Goal: Task Accomplishment & Management: Use online tool/utility

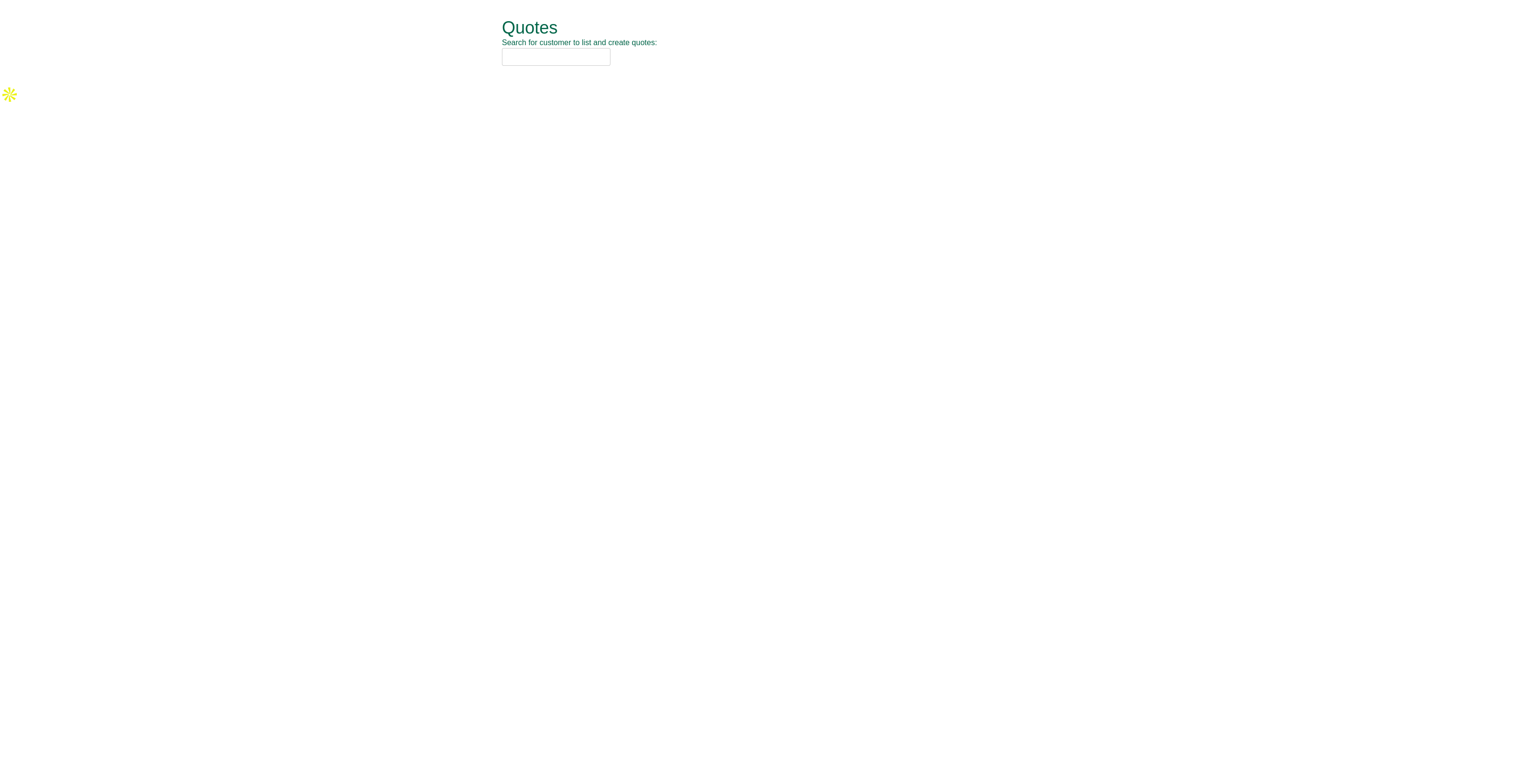
click at [530, 57] on input "text" at bounding box center [556, 57] width 108 height 18
type input "avison young"
click at [593, 103] on div "Avison Young (UK) Limited (BIL16)" at bounding box center [757, 99] width 499 height 9
click at [589, 46] on span "button" at bounding box center [584, 47] width 8 height 8
type input "avison you"
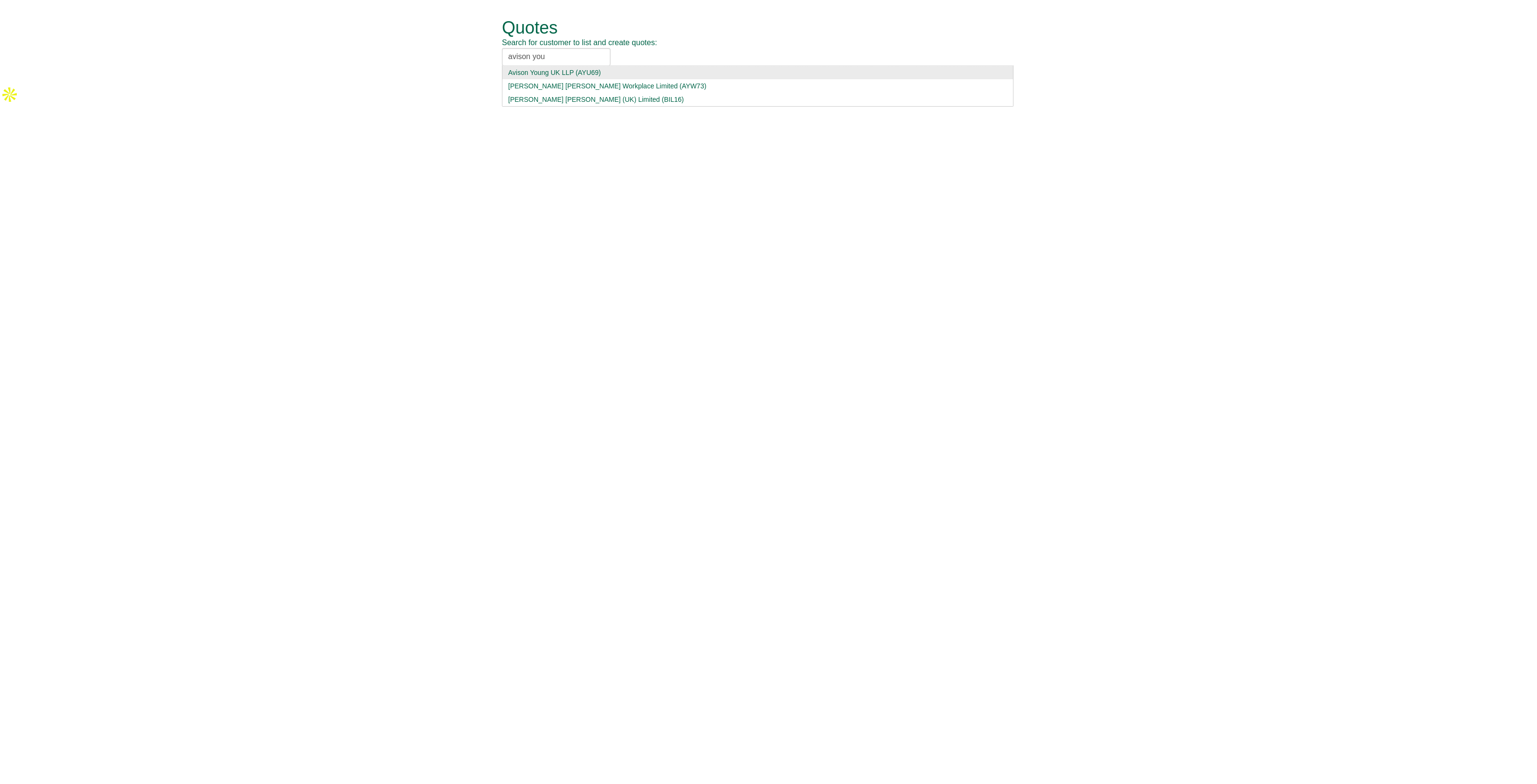
click at [555, 75] on div "Avison Young UK LLP (AYU69)" at bounding box center [757, 73] width 499 height 9
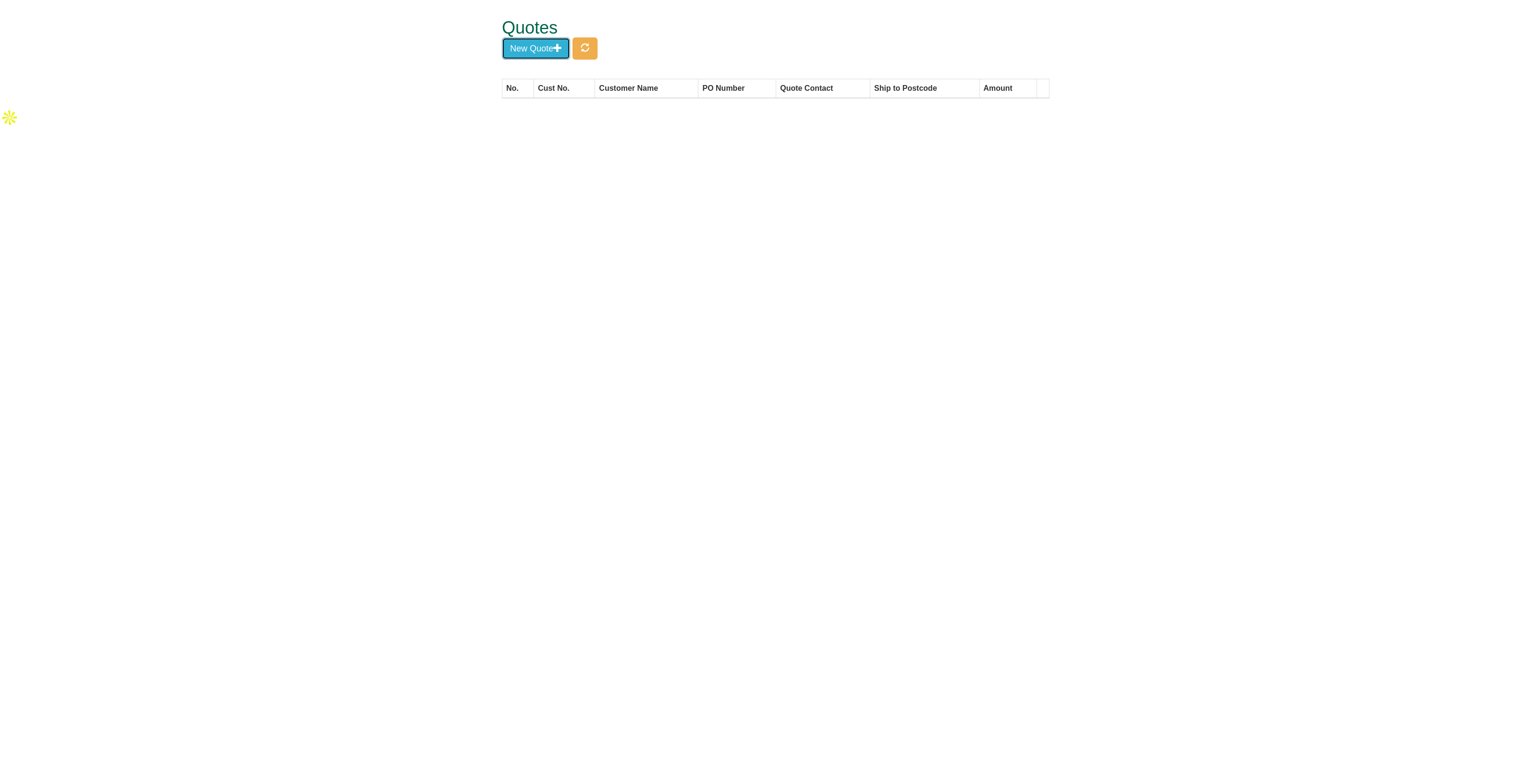
click at [565, 52] on button "New Quote" at bounding box center [536, 48] width 68 height 22
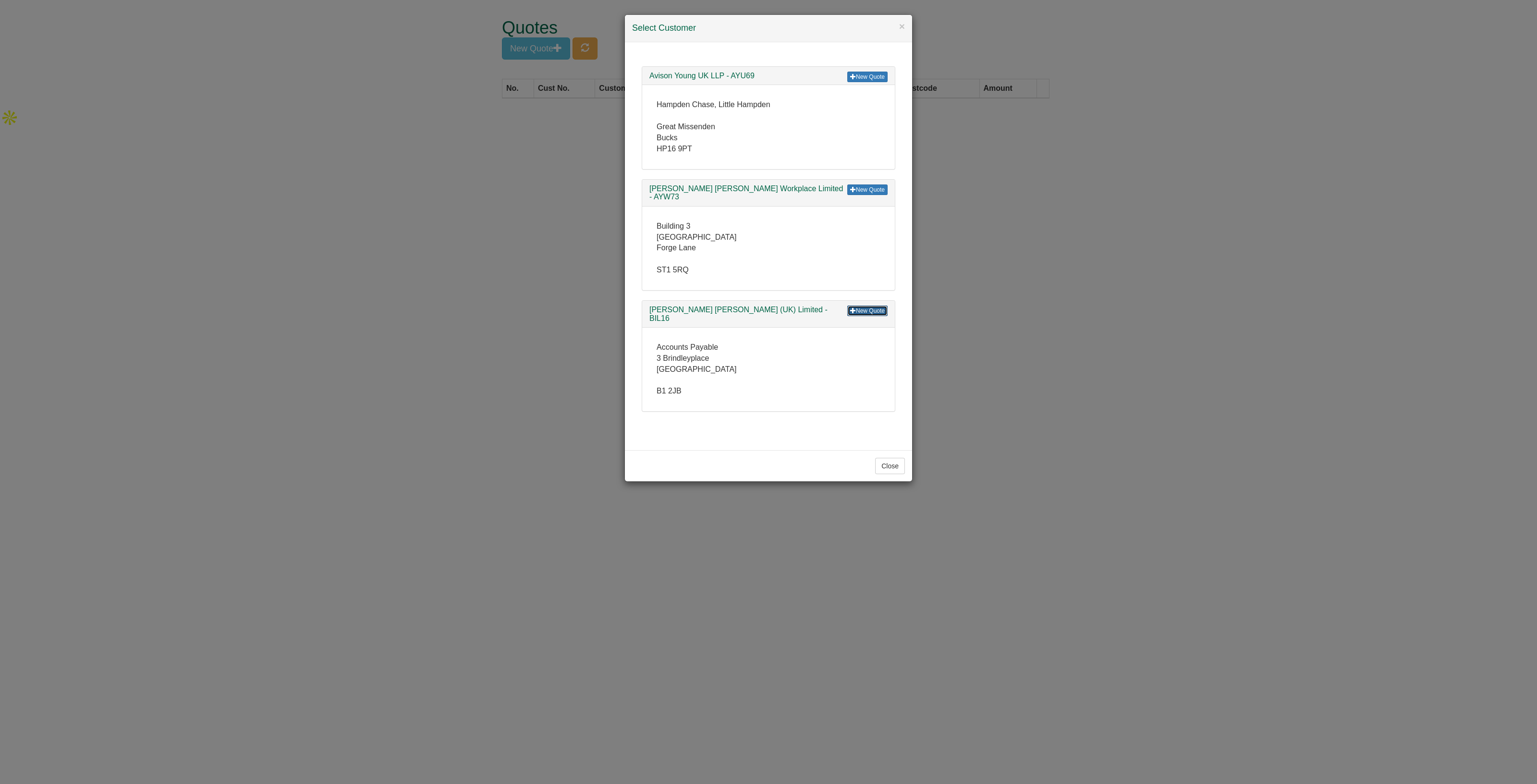
click at [853, 307] on span at bounding box center [853, 310] width 6 height 6
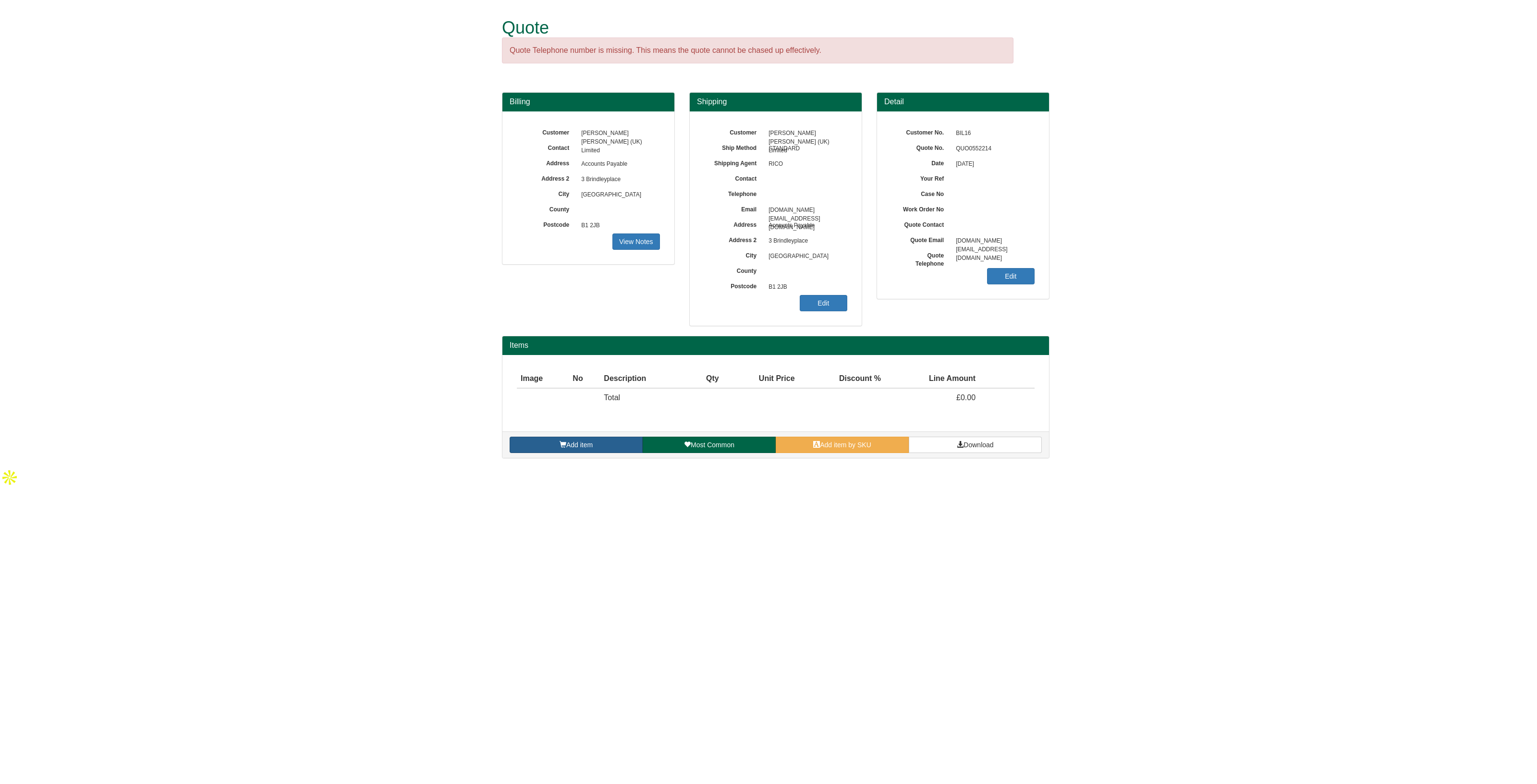
click at [574, 436] on link "Add item" at bounding box center [576, 444] width 133 height 16
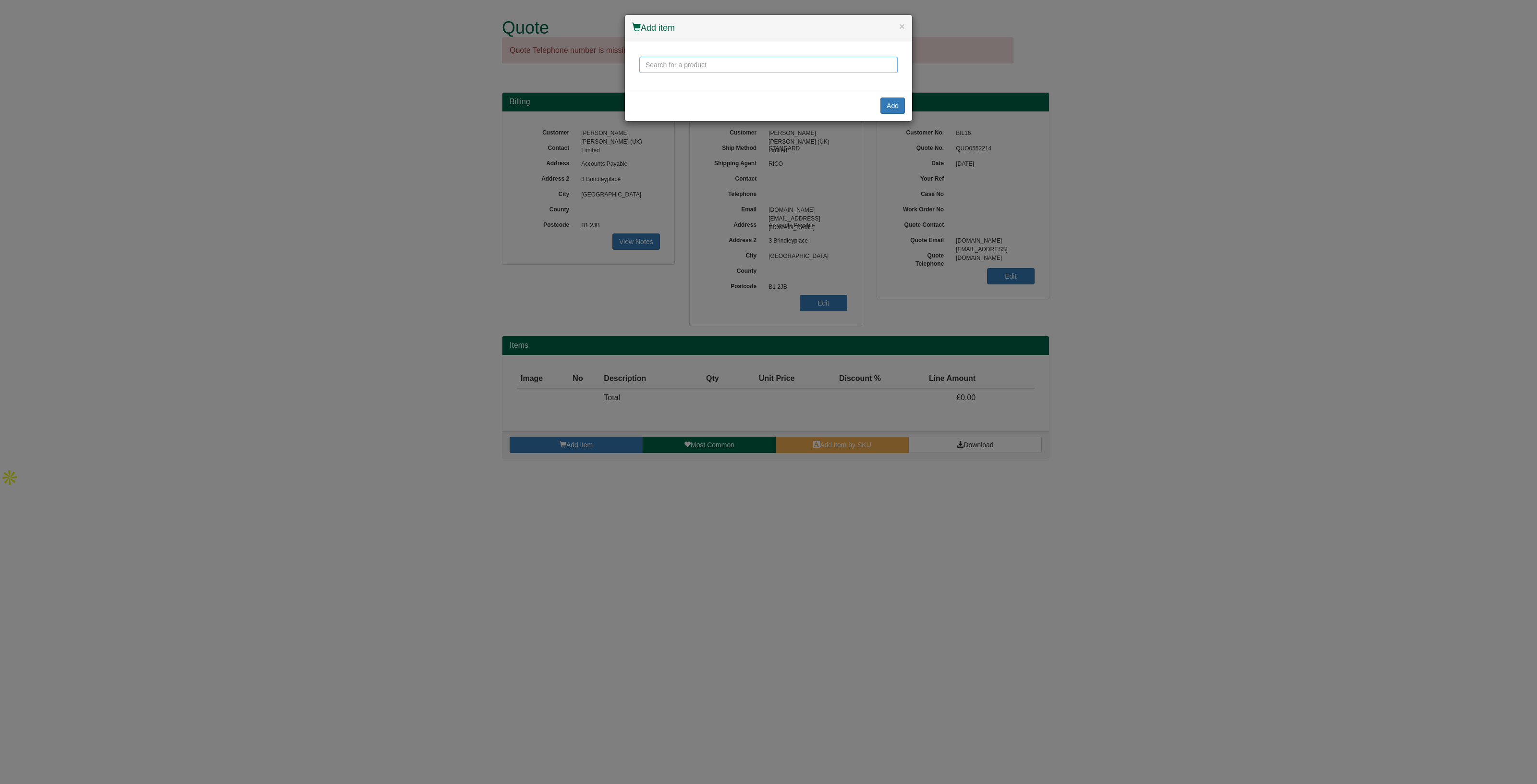
click at [663, 68] on input "text" at bounding box center [768, 64] width 258 height 16
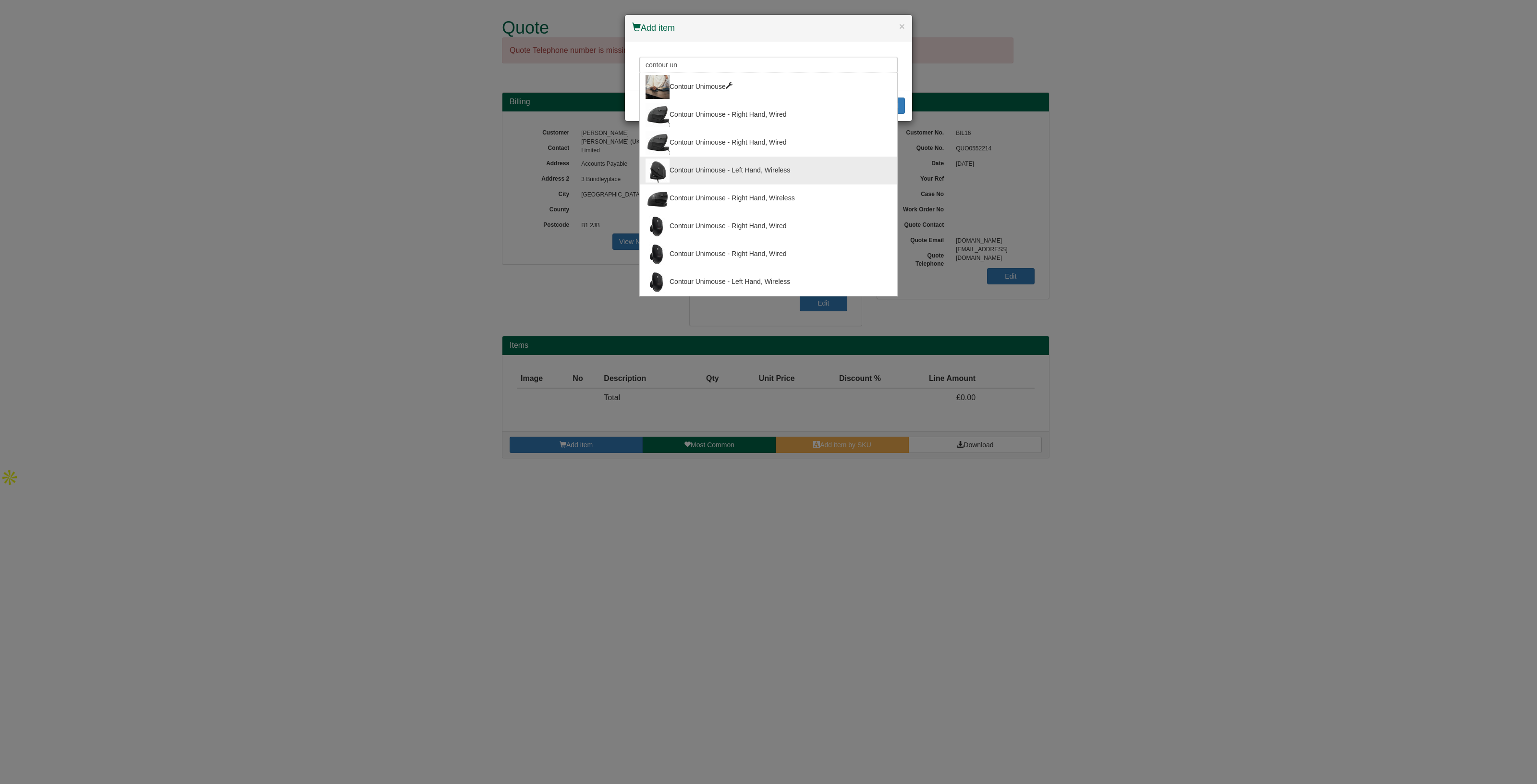
click at [747, 174] on div "Contour Unimouse - Left Hand, Wireless" at bounding box center [768, 170] width 246 height 24
type input "Contour Unimouse - Left Hand, Wireless"
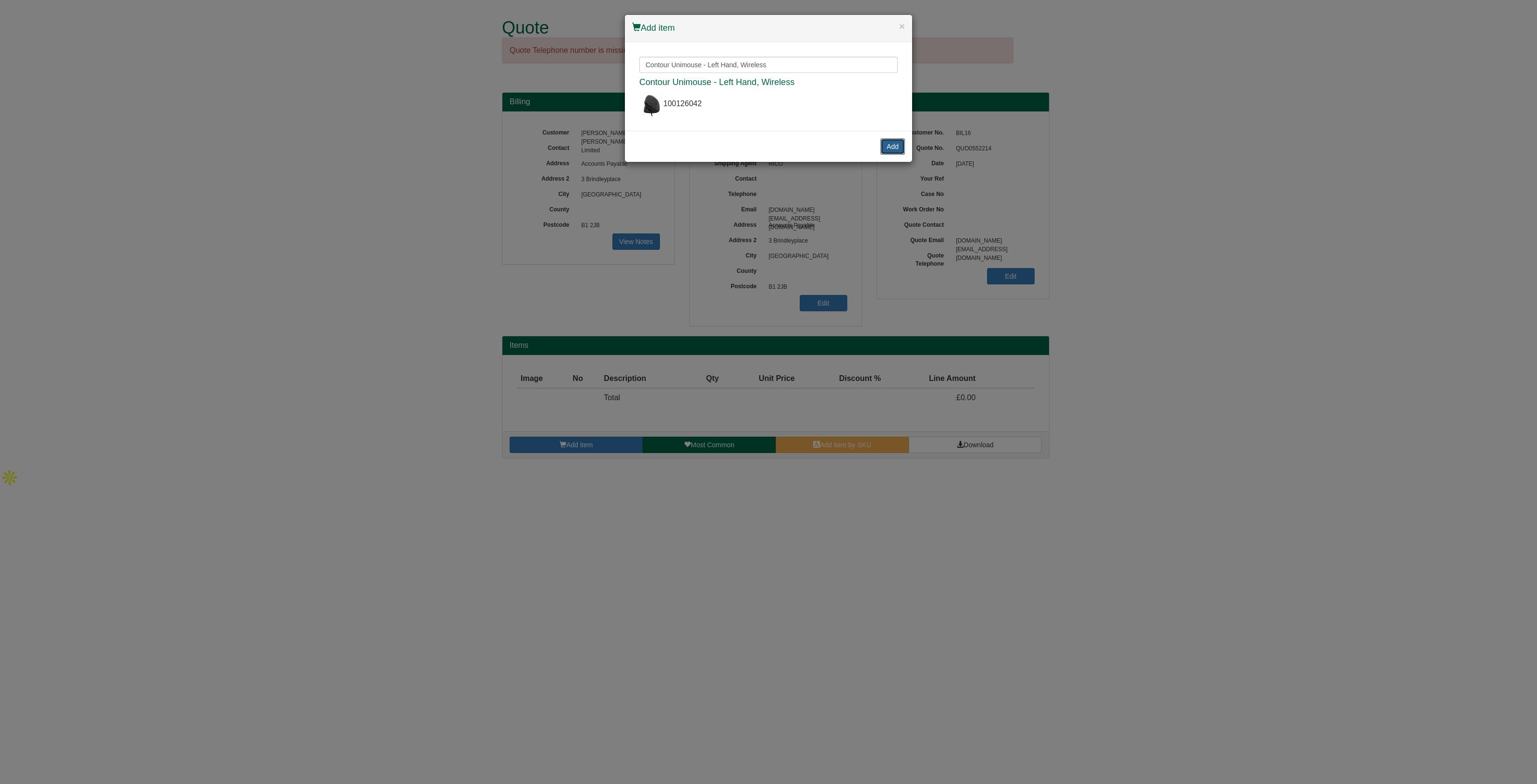
click at [885, 149] on button "Add" at bounding box center [892, 146] width 25 height 16
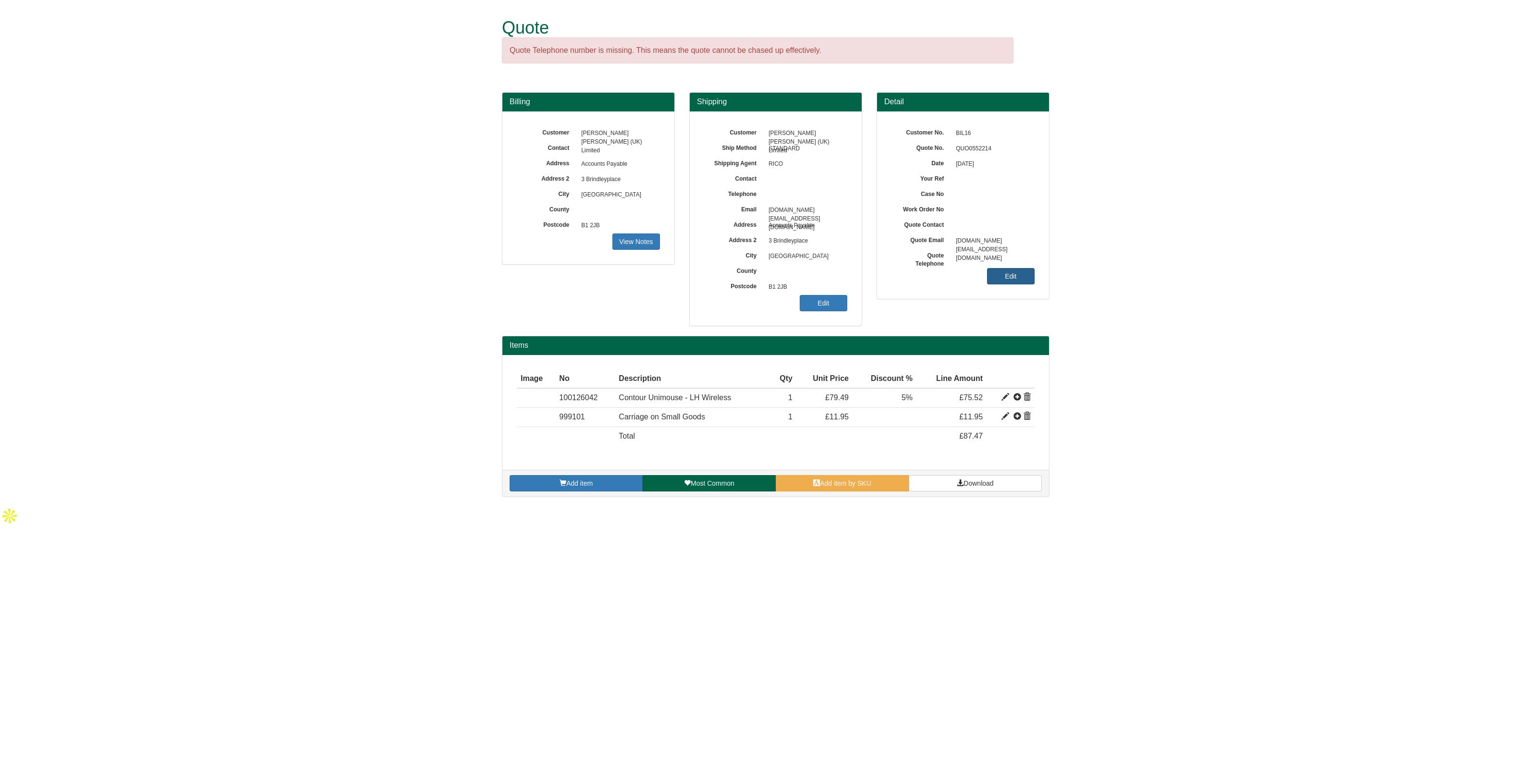
click at [1005, 277] on link "Edit" at bounding box center [1010, 275] width 47 height 16
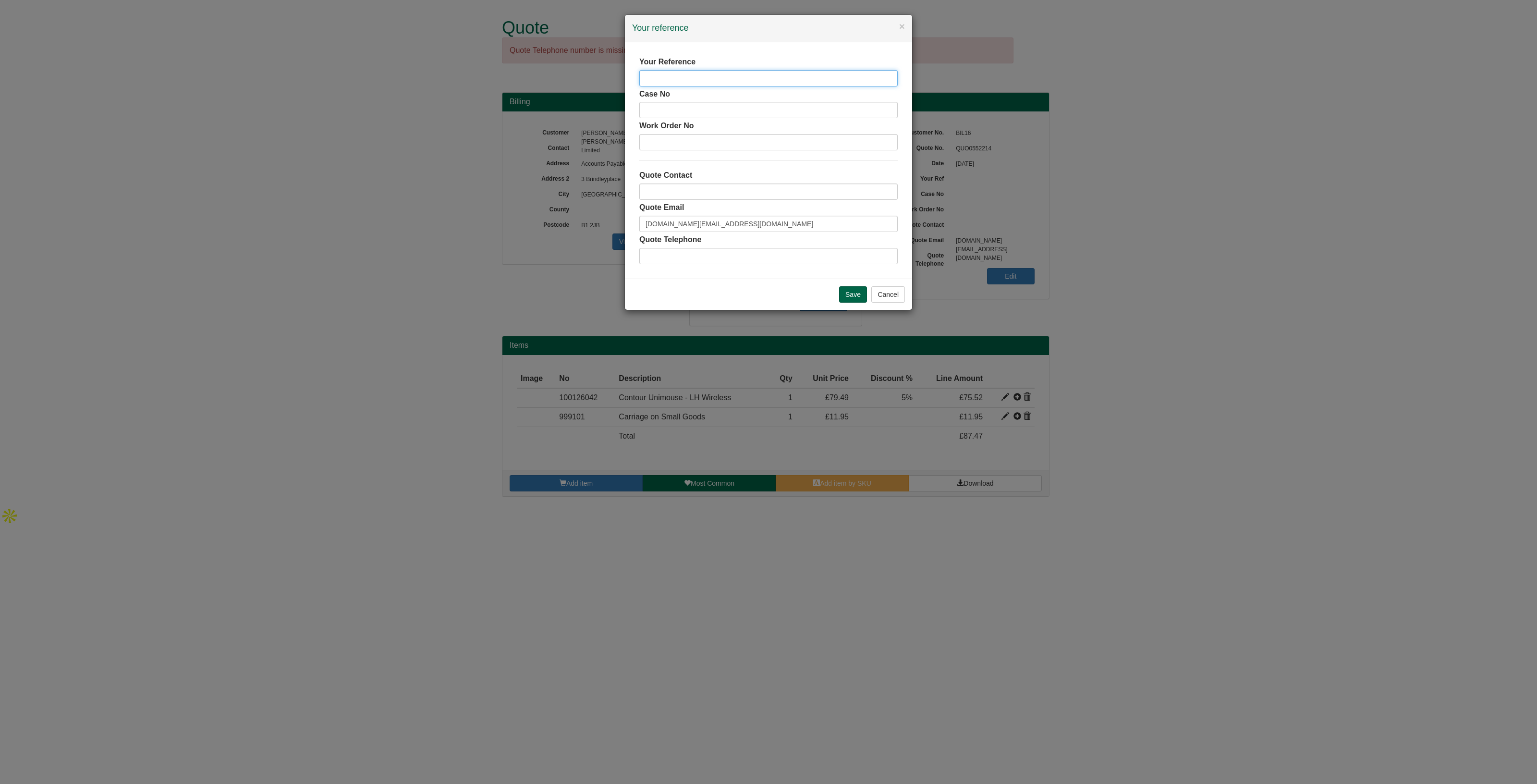
drag, startPoint x: 647, startPoint y: 74, endPoint x: 658, endPoint y: 74, distance: 11.0
click at [646, 74] on input "text" at bounding box center [768, 77] width 258 height 16
paste input "stuart.powlesland@avisonyoung."
type input "stuart.powlesland@avisonyoung."
click at [691, 190] on input "text" at bounding box center [768, 191] width 258 height 16
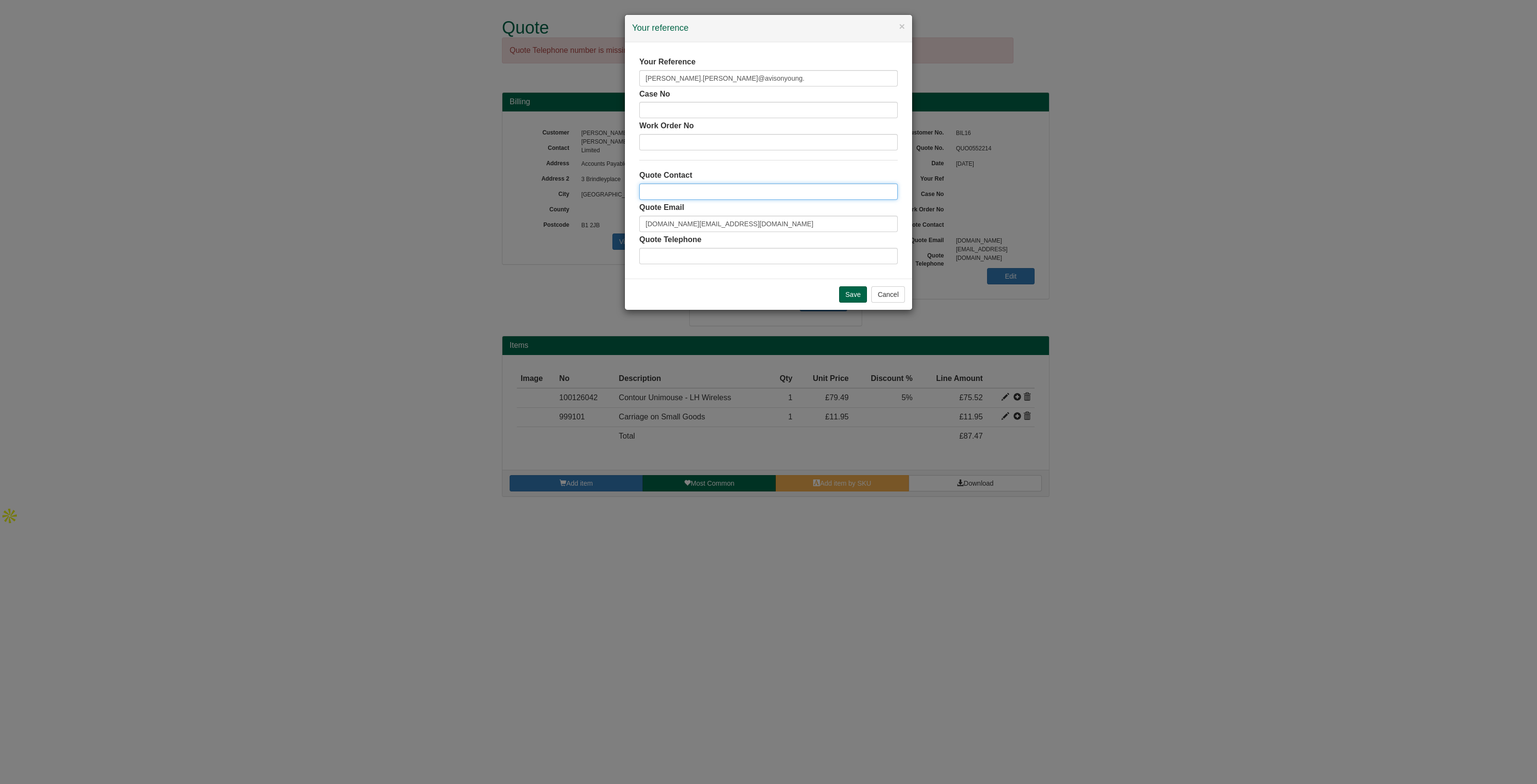
type input "Suzie Monk"
drag, startPoint x: 779, startPoint y: 224, endPoint x: 508, endPoint y: 239, distance: 271.4
click at [508, 239] on div "× Your reference Your Reference stuart.powlesland@avisonyoung. Case No Work Ord…" at bounding box center [768, 392] width 1537 height 784
click at [845, 295] on input "Save" at bounding box center [853, 294] width 28 height 16
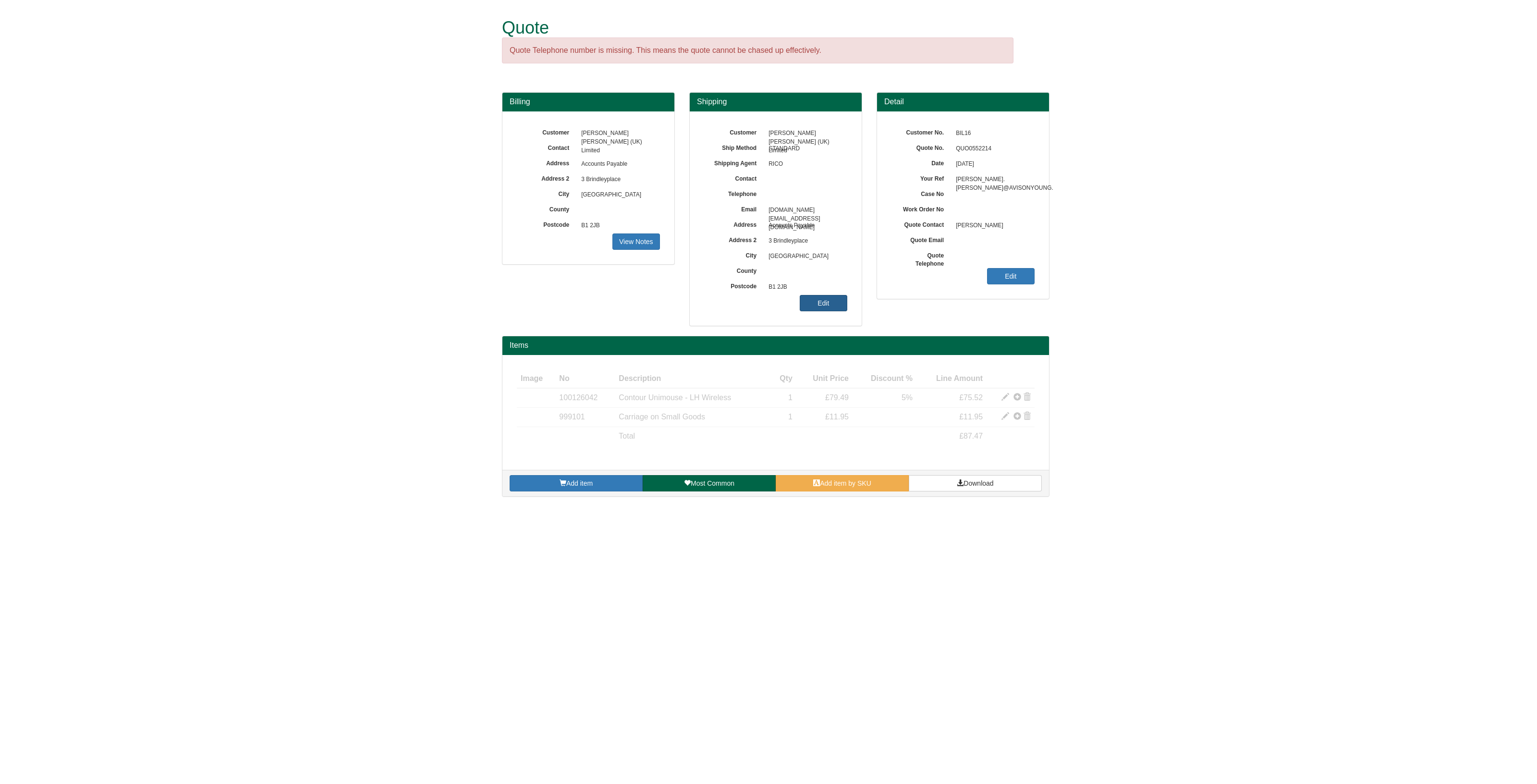
click at [834, 306] on link "Edit" at bounding box center [823, 302] width 47 height 16
select select "GB"
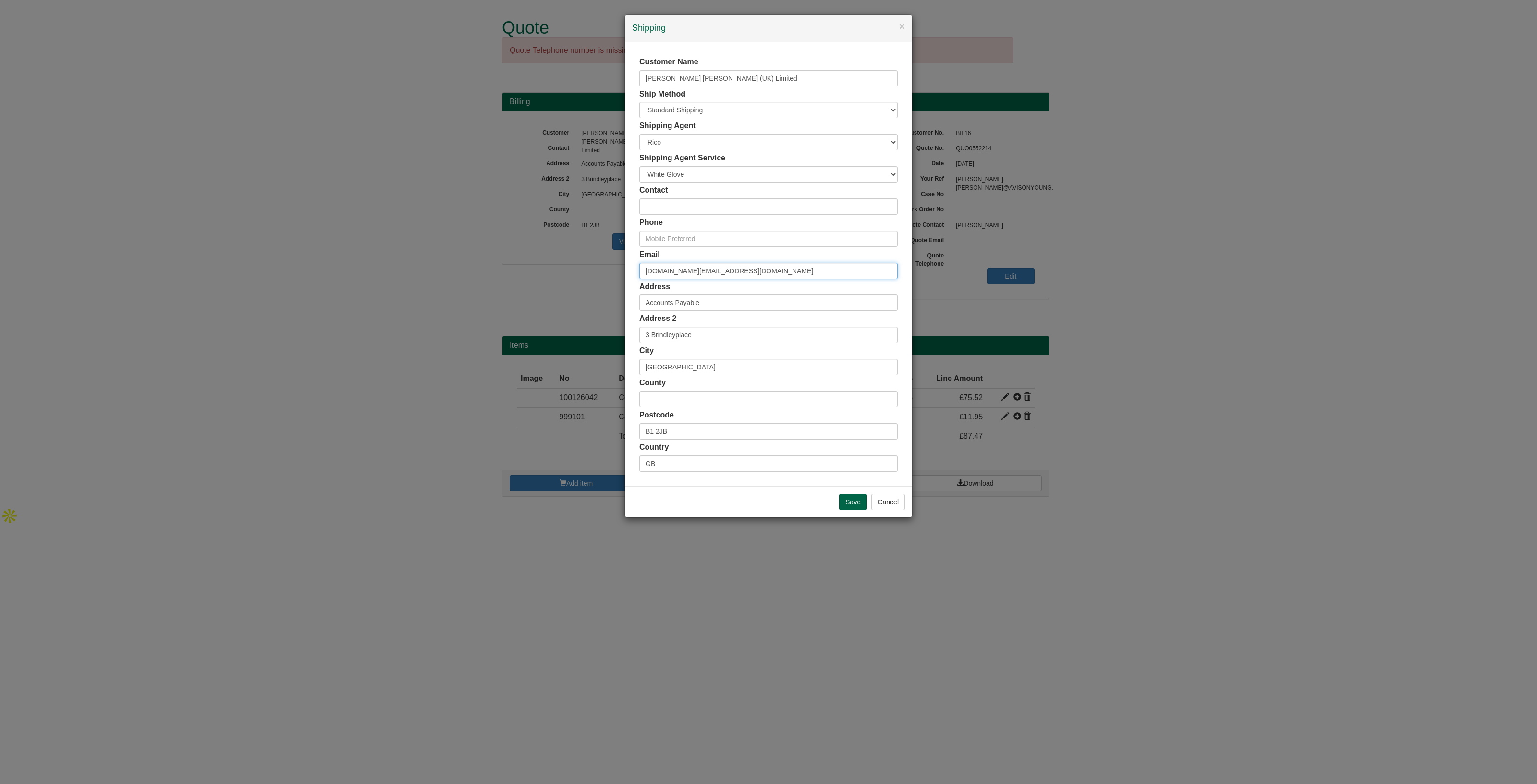
drag, startPoint x: 794, startPoint y: 270, endPoint x: 521, endPoint y: 274, distance: 273.0
click at [521, 274] on div "× Shipping Customer Name Avison Young (UK) Limited Ship Method Free of Charge £…" at bounding box center [768, 392] width 1537 height 784
paste input "stuart.powlesland"
type input "stuart.powlesland@avisonyoung.com"
click at [694, 205] on input "text" at bounding box center [768, 205] width 258 height 16
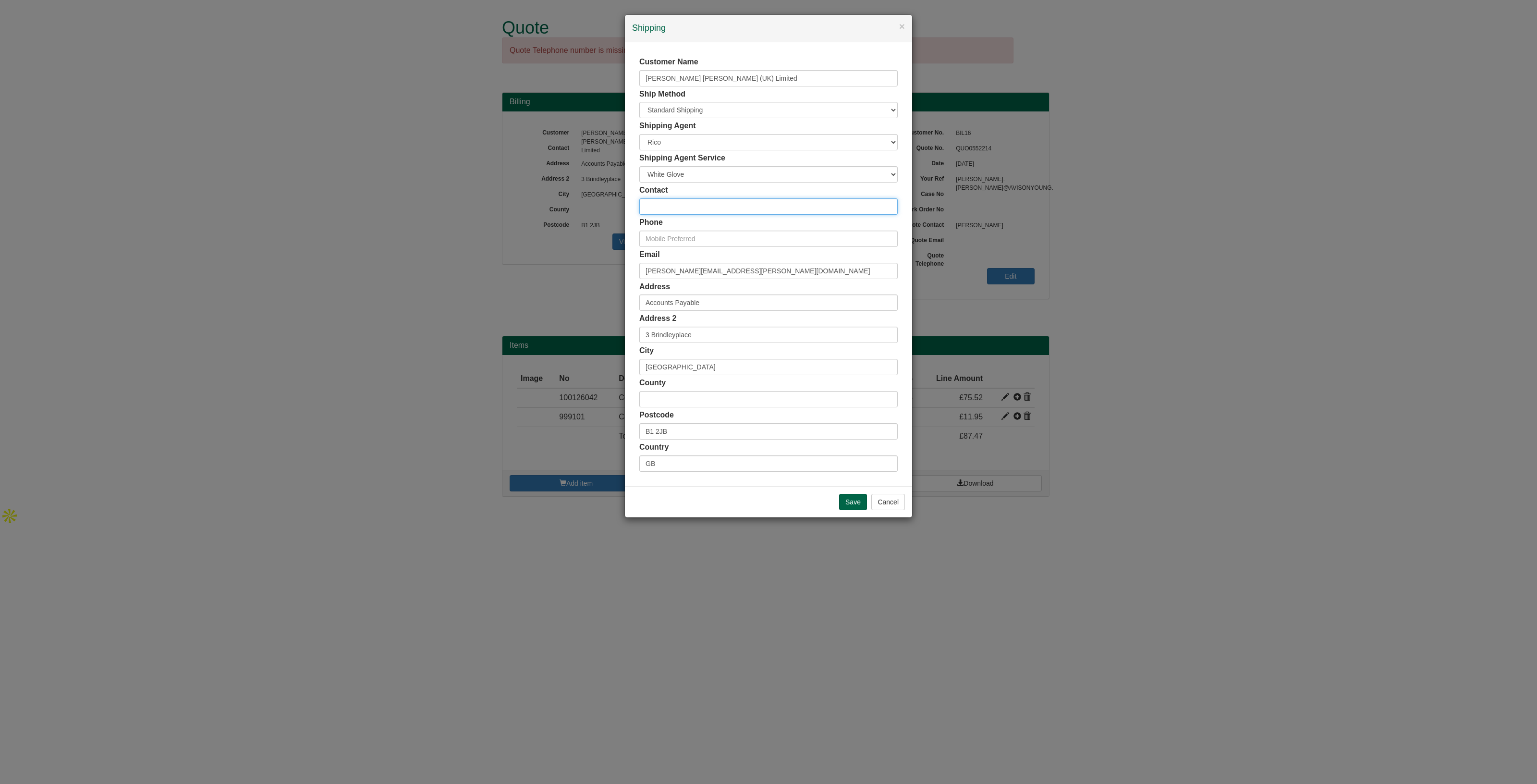
paste input "Stuart Powlesland"
type input "Stuart Powlesland"
click at [662, 234] on input "text" at bounding box center [768, 238] width 258 height 16
paste input "07775824621"
type input "07775824621"
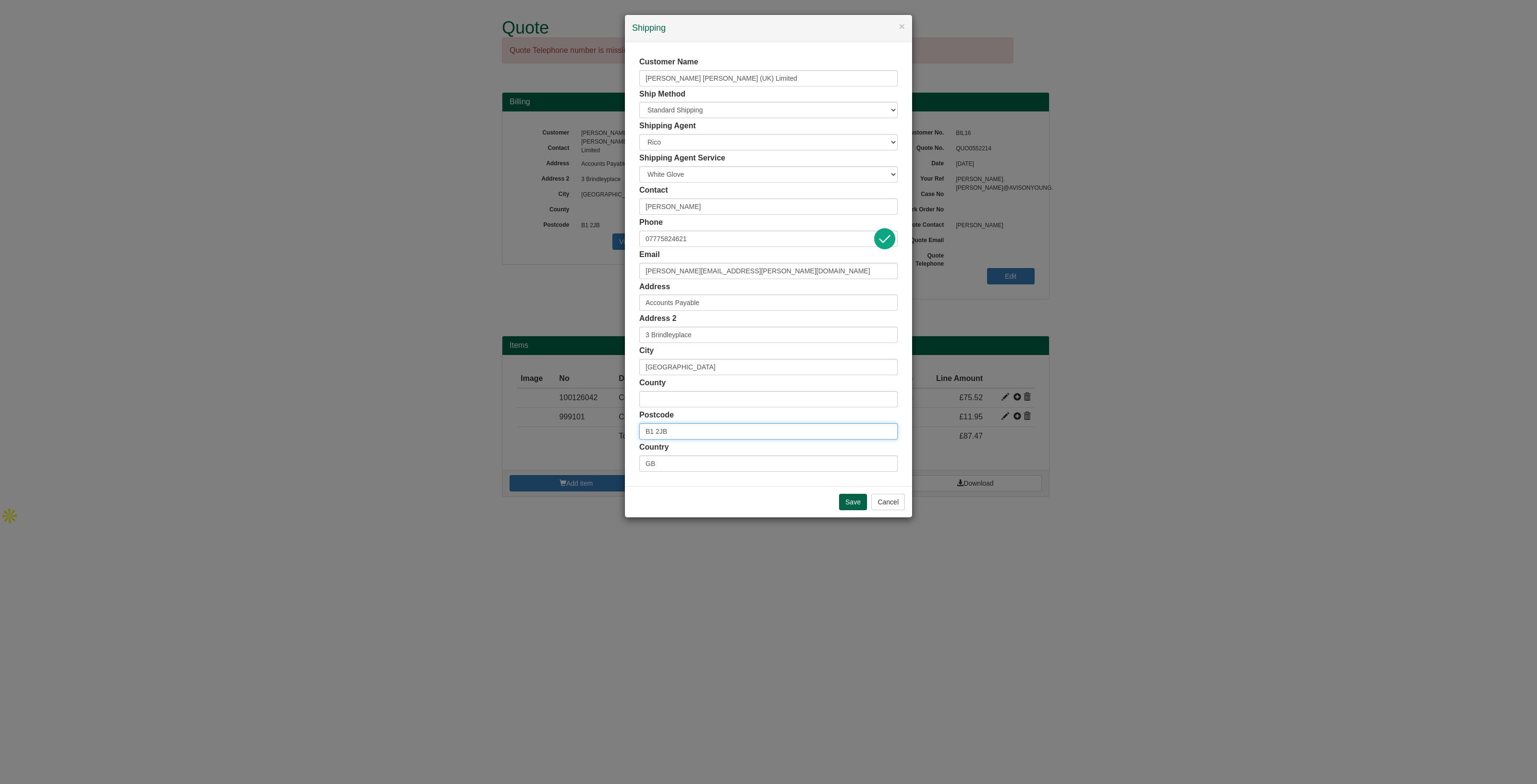
drag, startPoint x: 713, startPoint y: 431, endPoint x: 583, endPoint y: 423, distance: 130.2
click at [583, 423] on div "× Shipping Customer Name Avison Young (UK) Limited Ship Method Free of Charge £…" at bounding box center [768, 392] width 1537 height 784
paste input "S8 1BQ"
type input "BS8 1BQ"
click at [680, 444] on span "Berkeley Place, Bristol - 6 Addresses" at bounding box center [753, 447] width 160 height 7
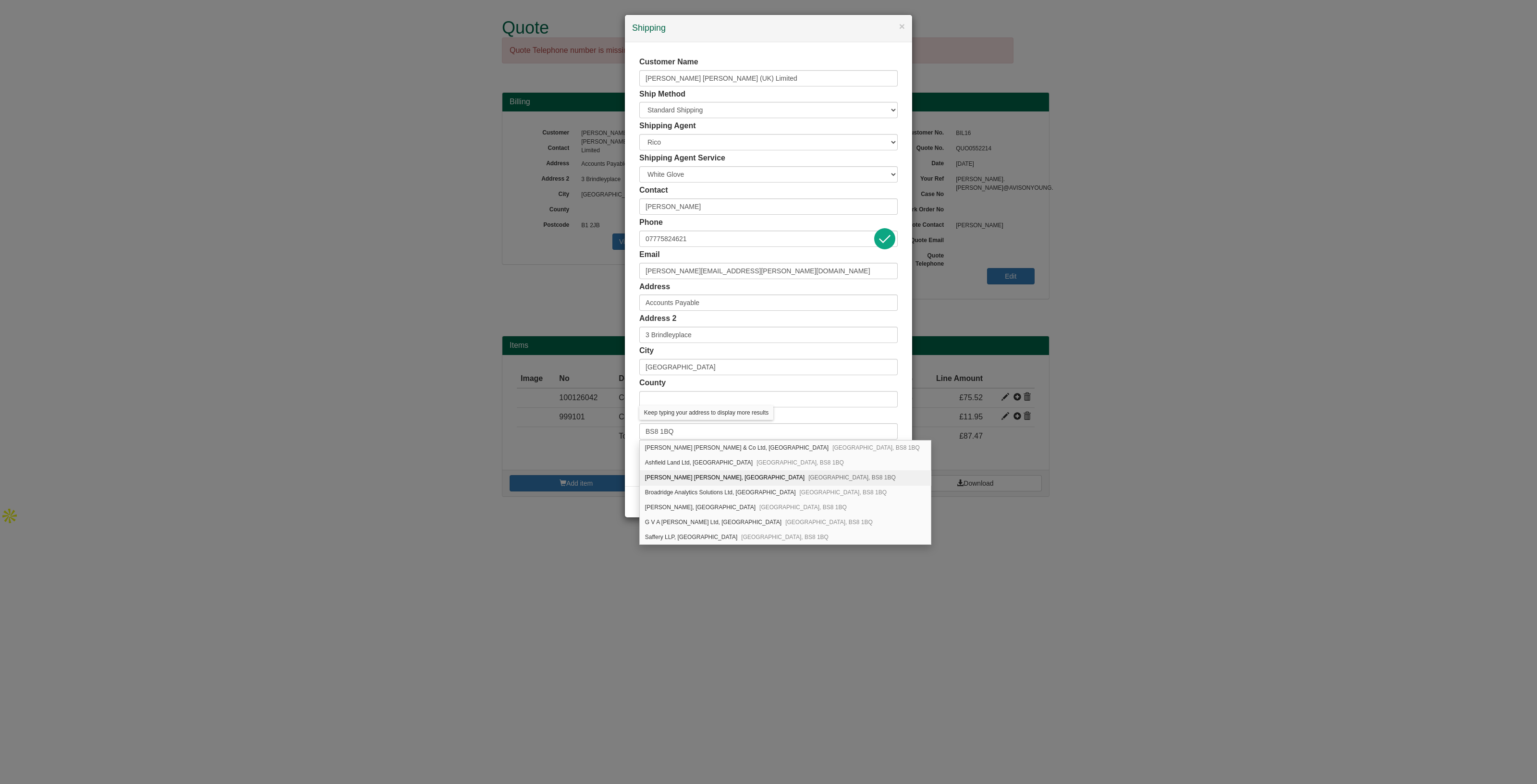
click at [747, 477] on div "Avison Young, St. Catherines Court, Berkeley Place Bristol, BS8 1BQ" at bounding box center [785, 478] width 291 height 15
type input "[PERSON_NAME] [PERSON_NAME]"
type input "[GEOGRAPHIC_DATA]"
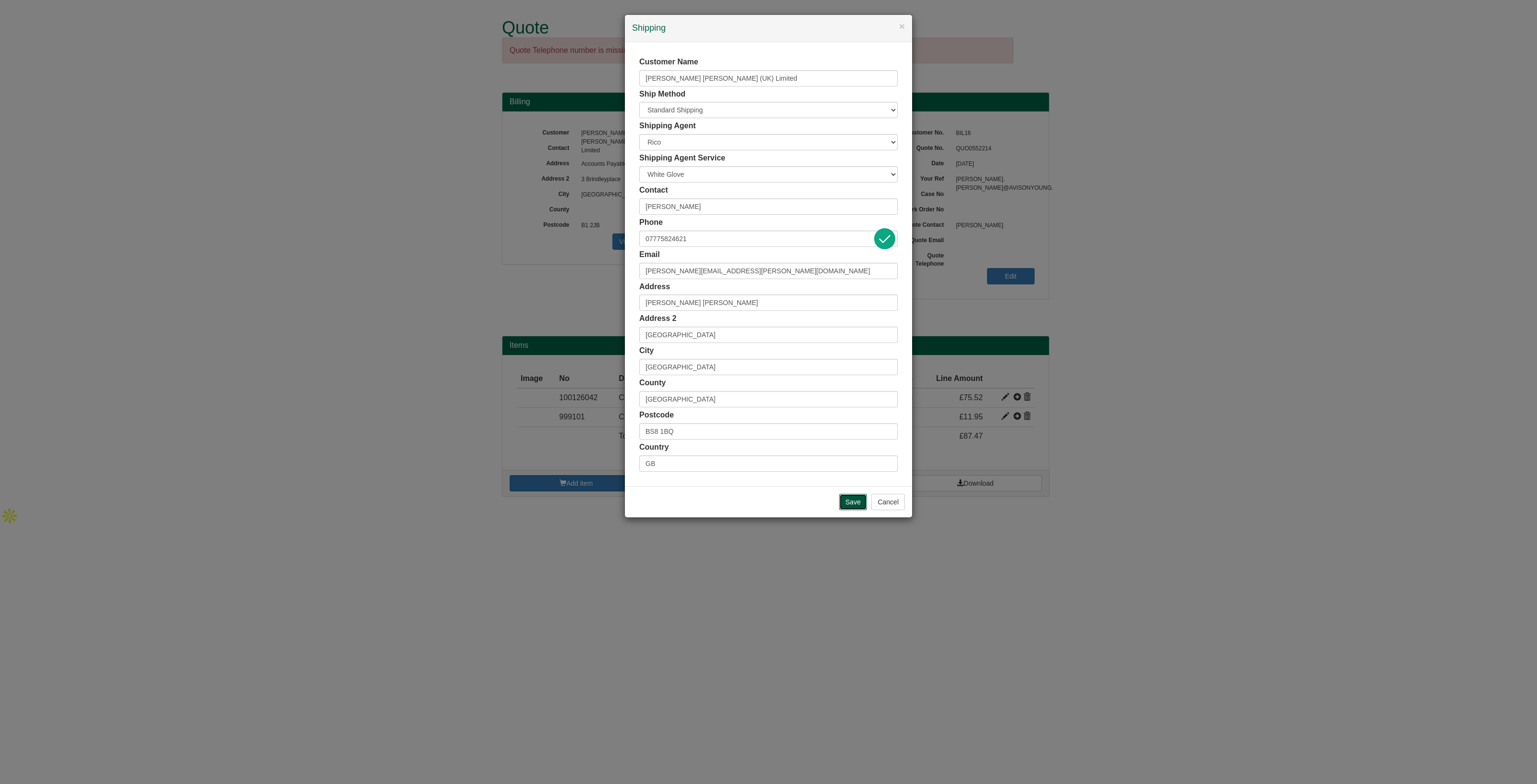
click at [848, 500] on input "Save" at bounding box center [853, 501] width 28 height 16
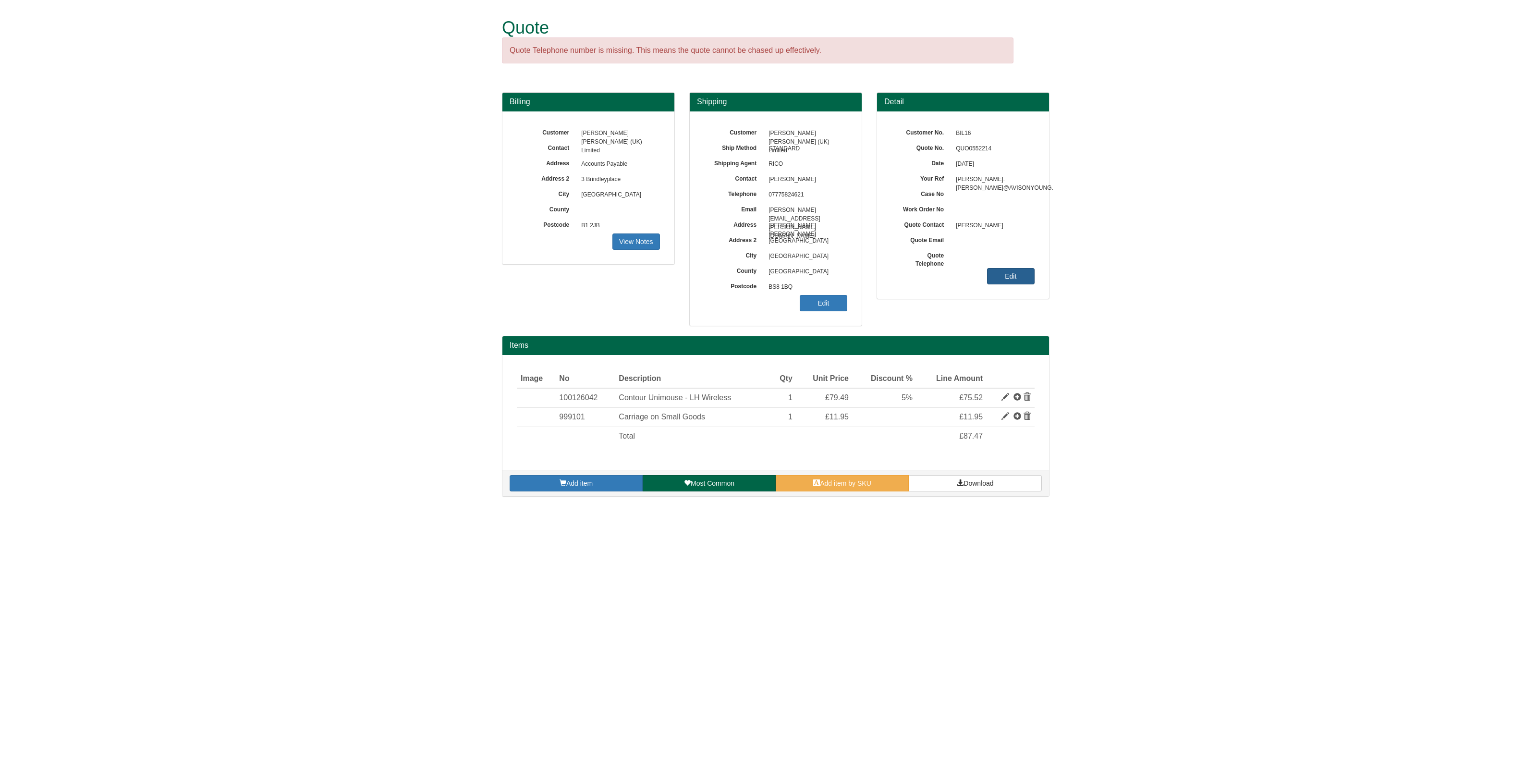
click at [1013, 275] on link "Edit" at bounding box center [1010, 275] width 47 height 16
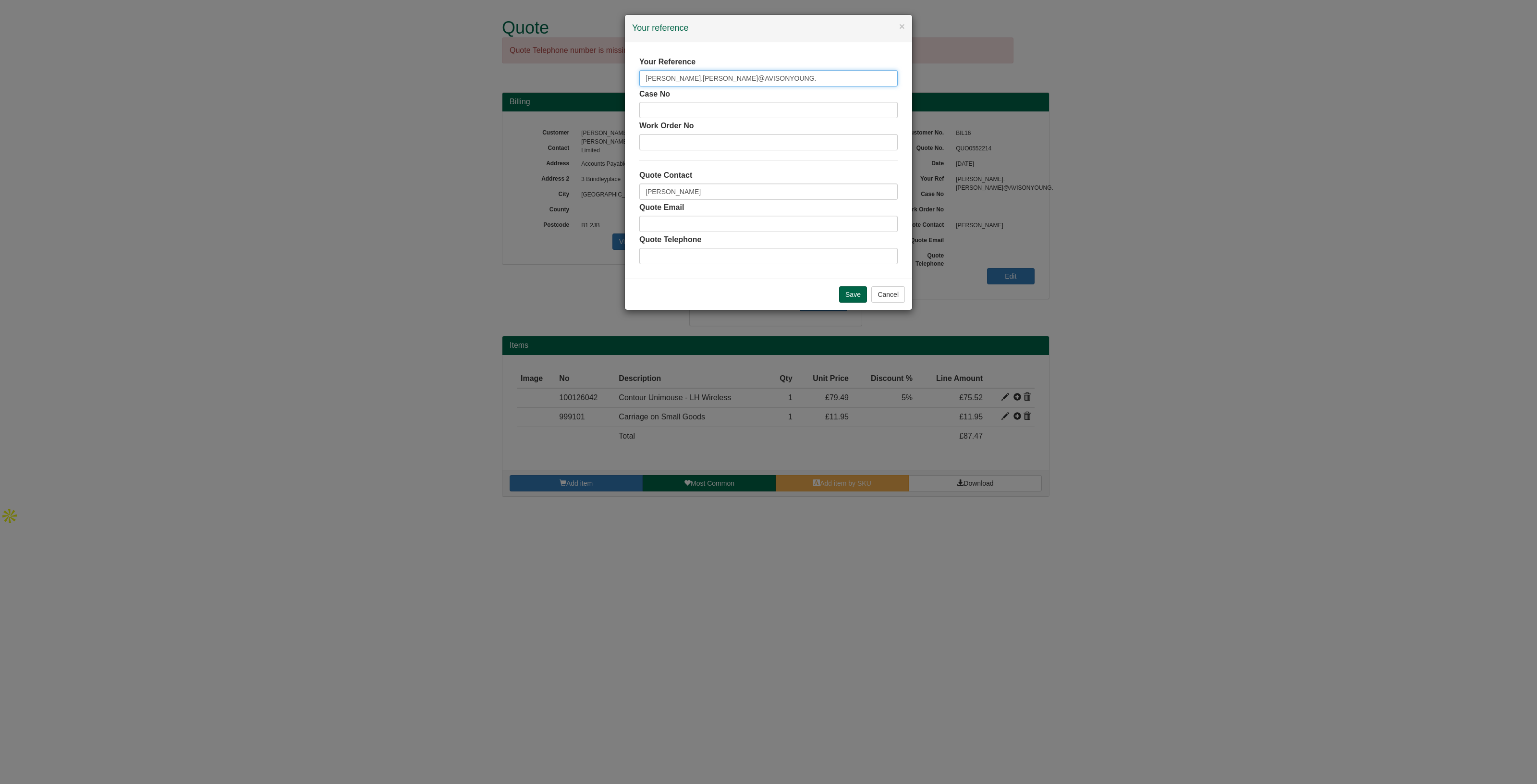
drag, startPoint x: 786, startPoint y: 73, endPoint x: 580, endPoint y: 79, distance: 206.1
click at [580, 79] on div "× Your reference Your Reference [PERSON_NAME].[PERSON_NAME]@AVISONYOUNG. Case N…" at bounding box center [768, 392] width 1537 height 784
paste input "tuart Powlesland"
type input "[PERSON_NAME]"
click at [853, 296] on input "Save" at bounding box center [853, 294] width 28 height 16
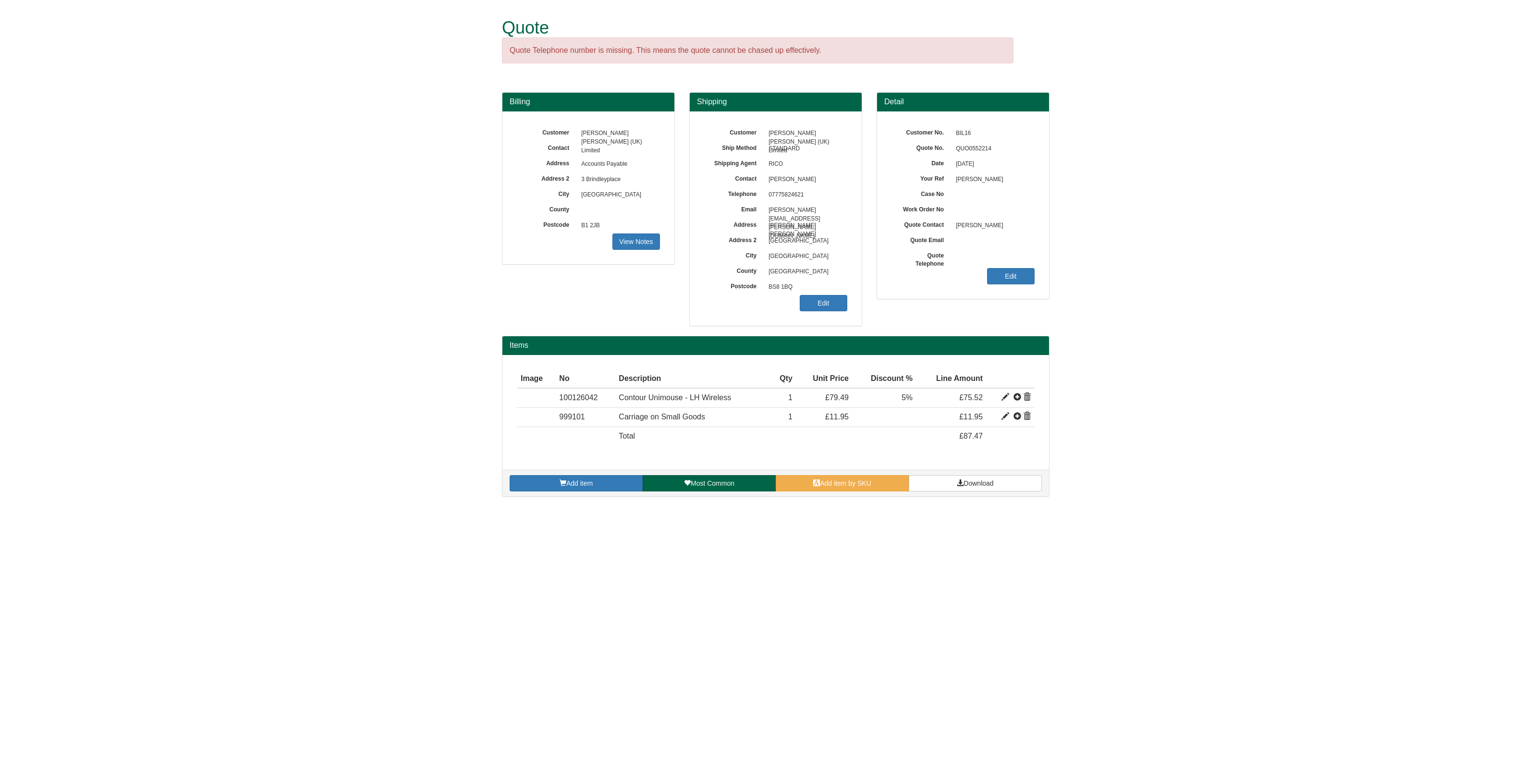
drag, startPoint x: 822, startPoint y: 177, endPoint x: 750, endPoint y: 180, distance: 72.1
click at [750, 126] on div "Contact Stuart Powlesland" at bounding box center [776, 126] width 143 height 0
click at [816, 176] on span "Stuart Powlesland" at bounding box center [805, 179] width 84 height 15
drag, startPoint x: 821, startPoint y: 178, endPoint x: 767, endPoint y: 181, distance: 54.1
click at [767, 181] on span "Stuart Powlesland" at bounding box center [805, 179] width 84 height 15
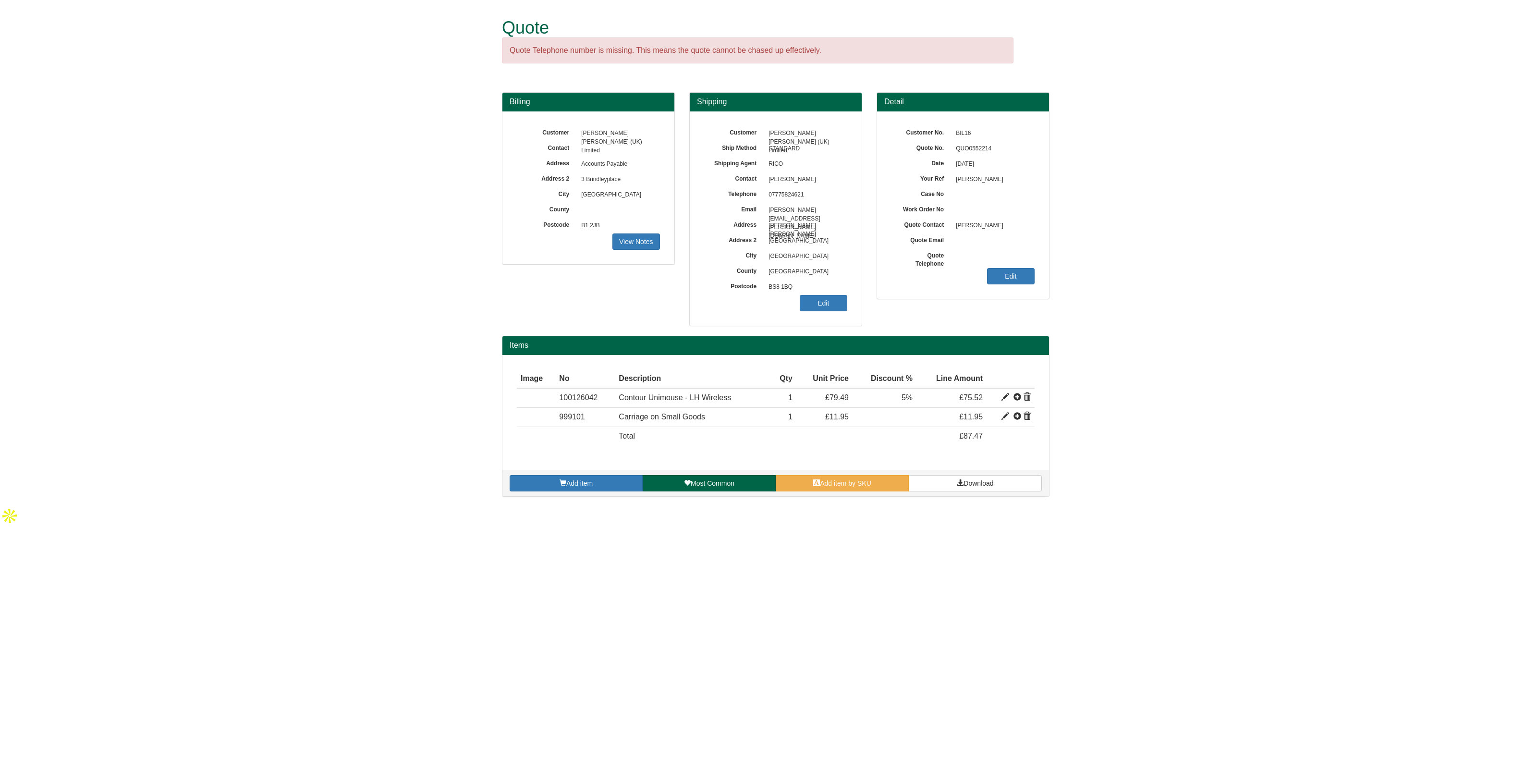
copy span "Stuart Powlesland"
click at [976, 482] on span "Download" at bounding box center [978, 483] width 30 height 8
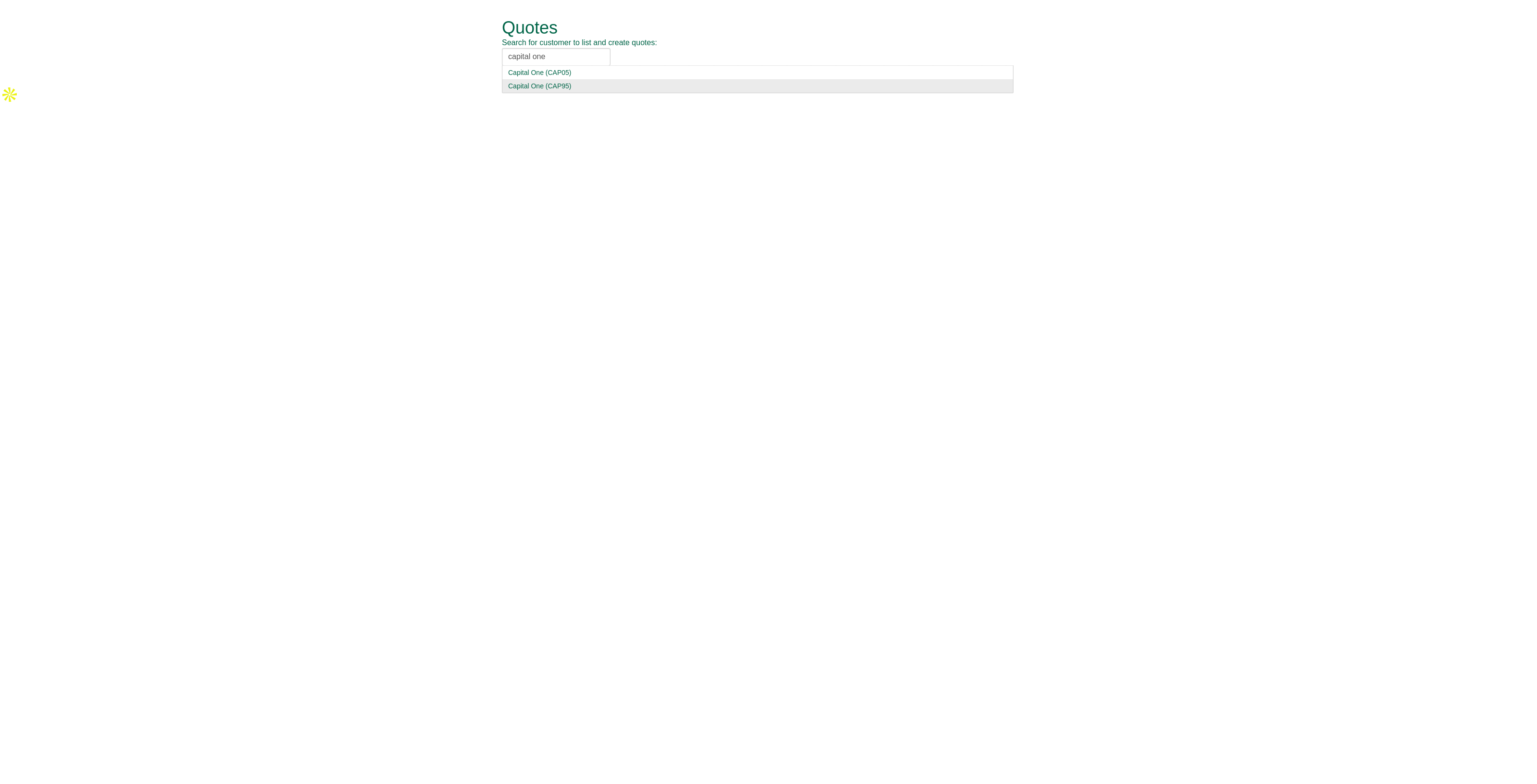
type input "capital one"
click at [590, 85] on div "Capital One (CAP95)" at bounding box center [757, 86] width 499 height 9
click at [593, 46] on button "button" at bounding box center [584, 48] width 25 height 22
click at [553, 48] on button "New Quote" at bounding box center [536, 48] width 68 height 22
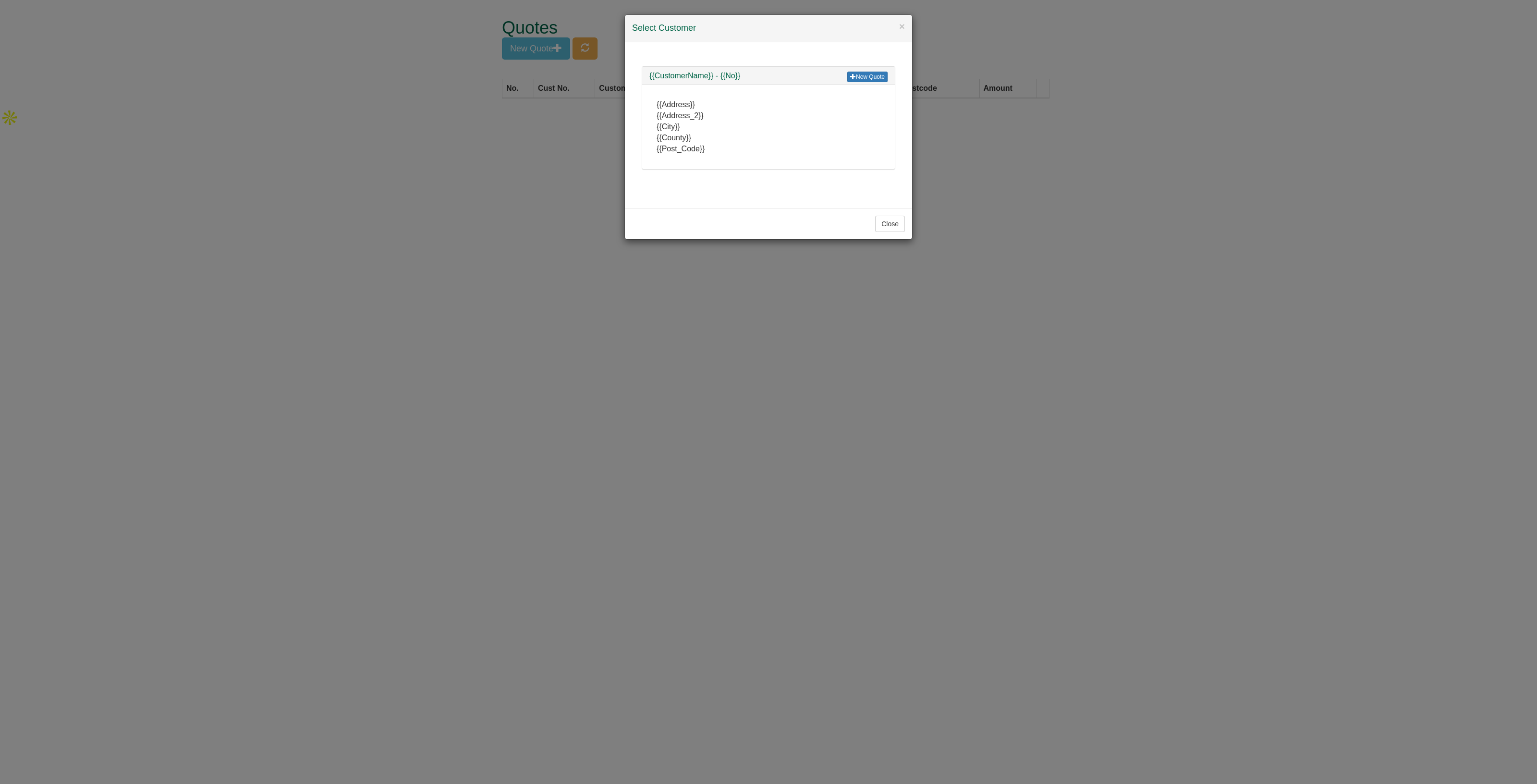
click at [473, 153] on div "× Select Customer New Quote {{CustomerName}} - {{No}} {{Address}} {{Address_2}}…" at bounding box center [768, 392] width 1537 height 784
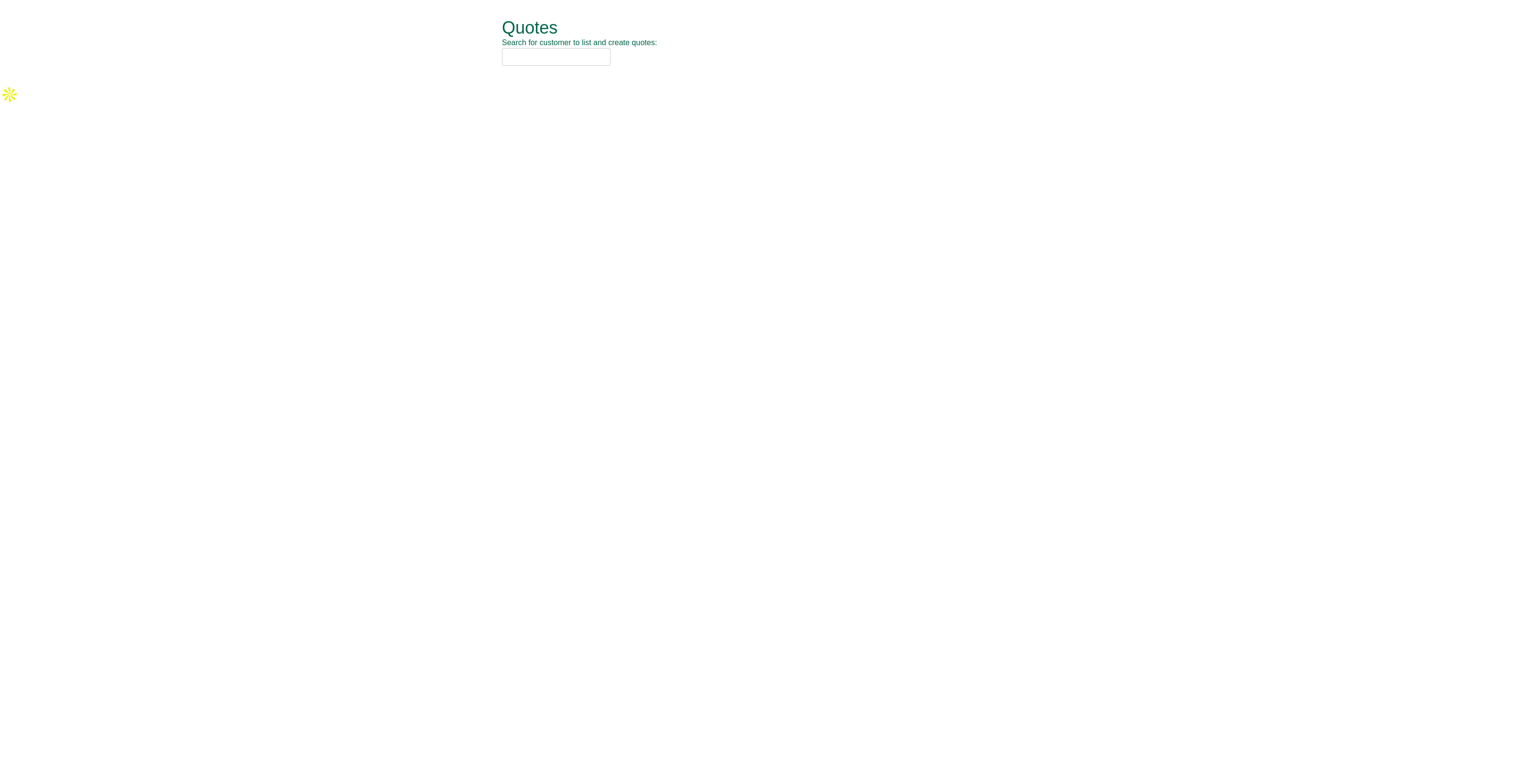
click at [532, 55] on input "text" at bounding box center [556, 57] width 108 height 18
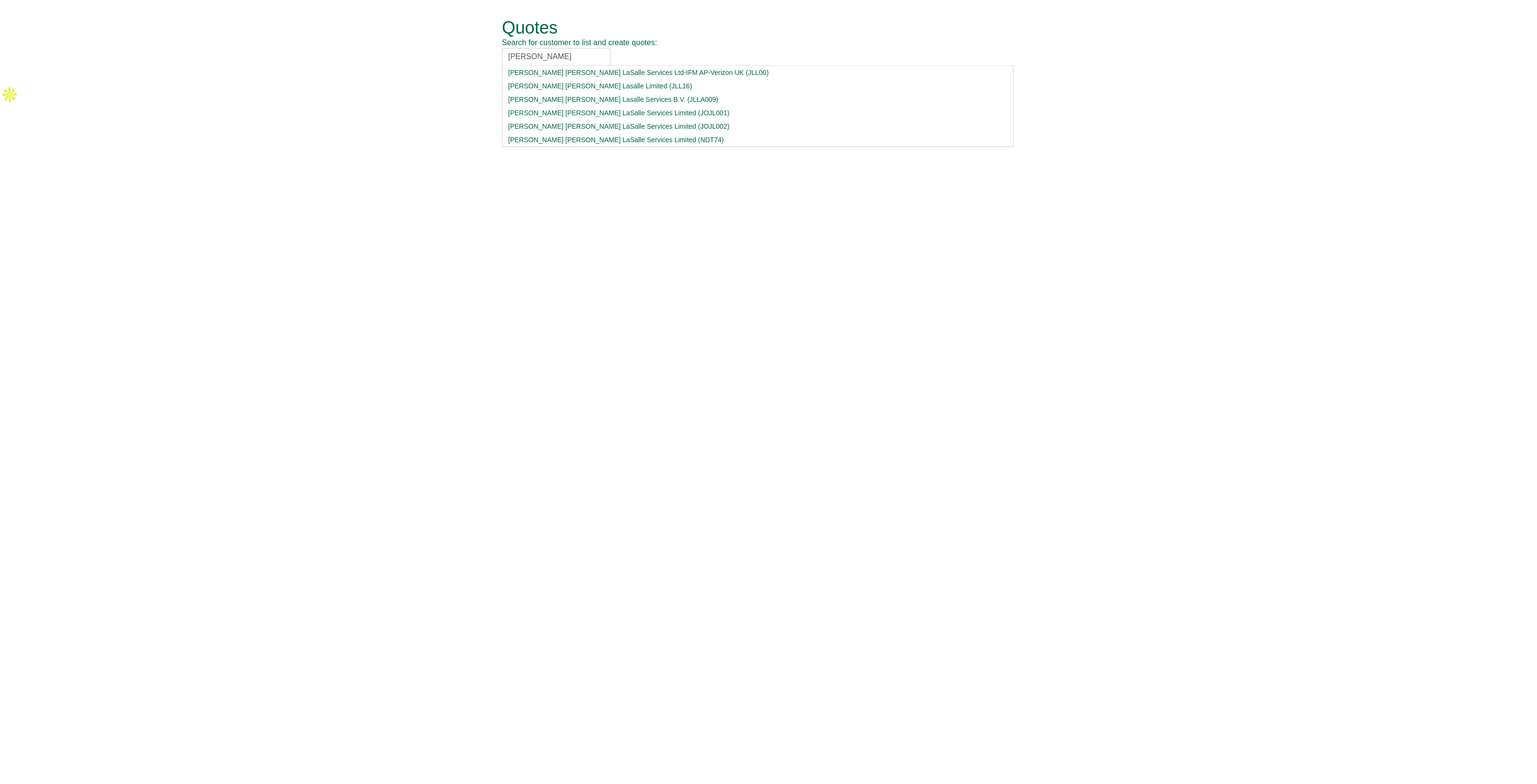
type input "jones lan"
click at [668, 110] on div "Jones Lang LaSalle Services Limited (JOJL001)" at bounding box center [757, 113] width 499 height 9
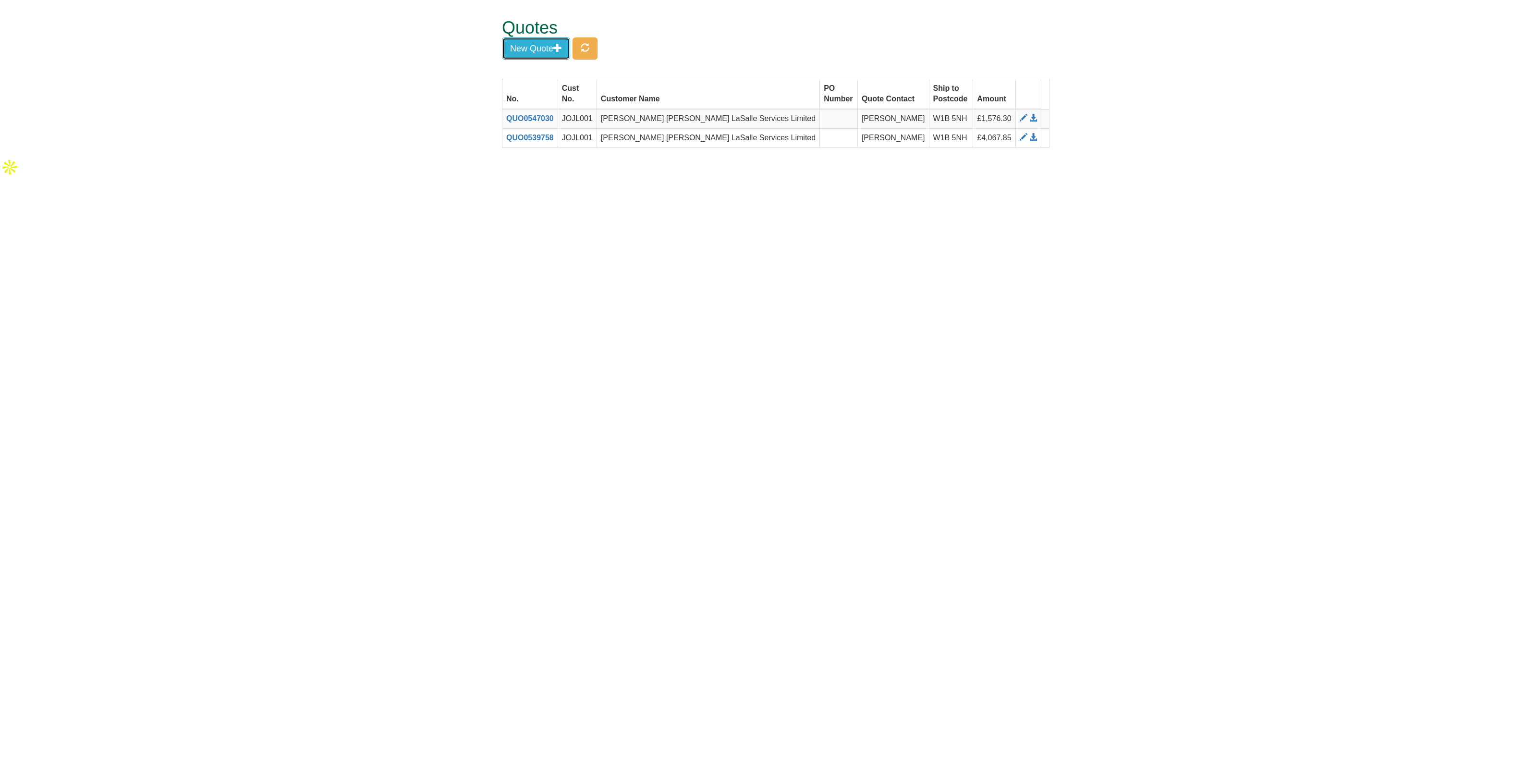
click at [518, 42] on button "New Quote" at bounding box center [536, 48] width 68 height 22
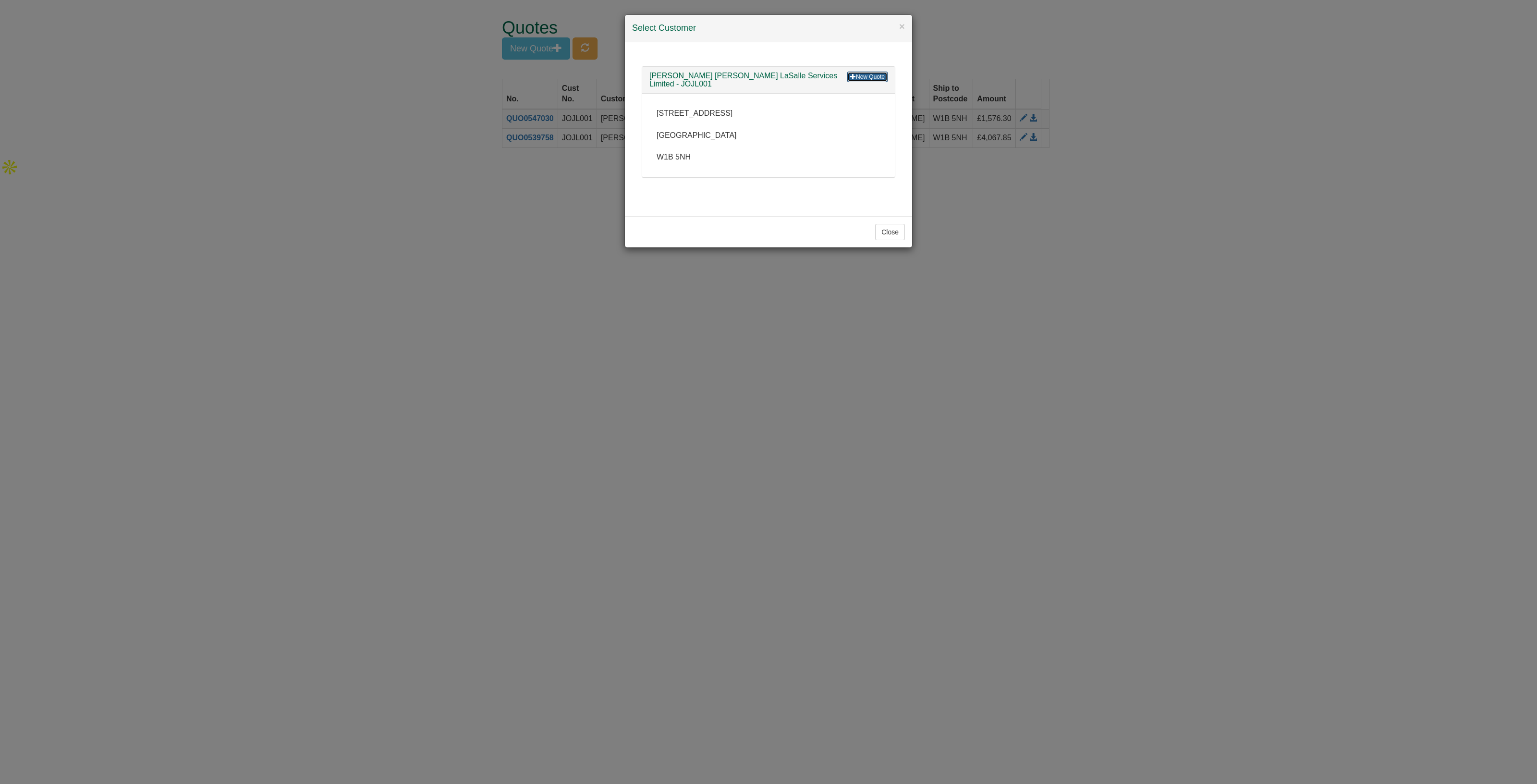
click at [879, 78] on link "New Quote" at bounding box center [867, 76] width 41 height 10
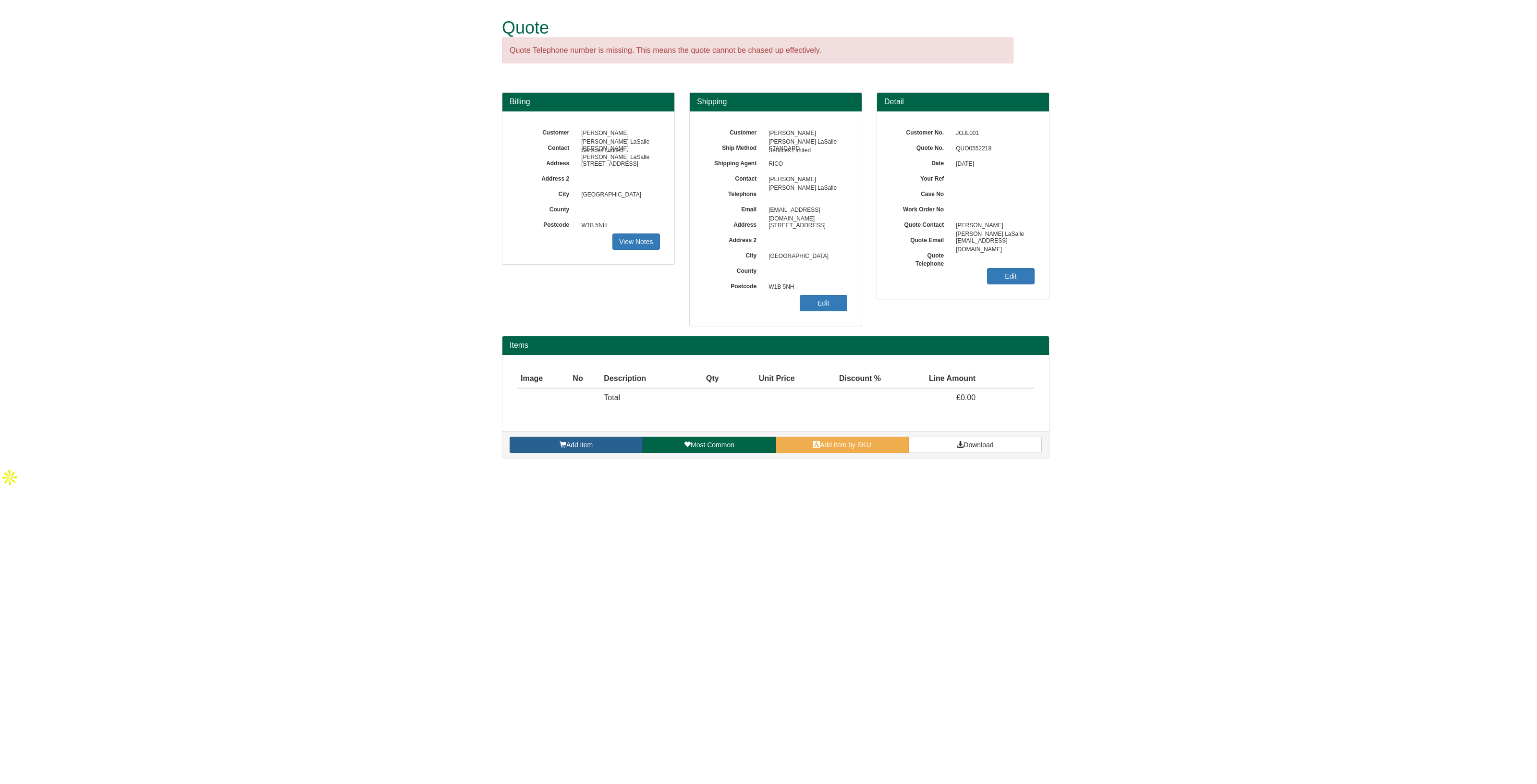
click at [572, 441] on span "Add item" at bounding box center [580, 445] width 26 height 8
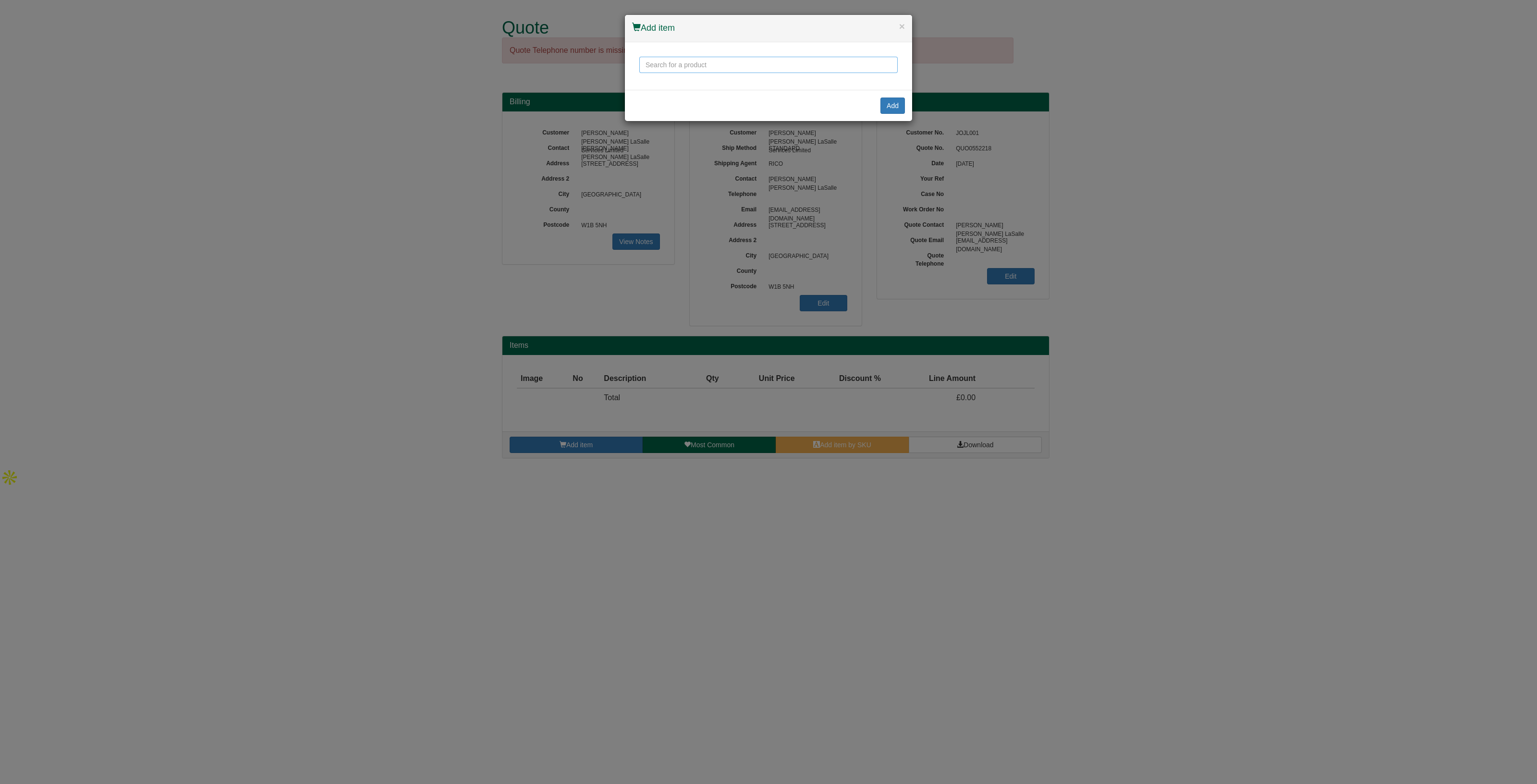
click at [672, 65] on input "text" at bounding box center [768, 64] width 258 height 16
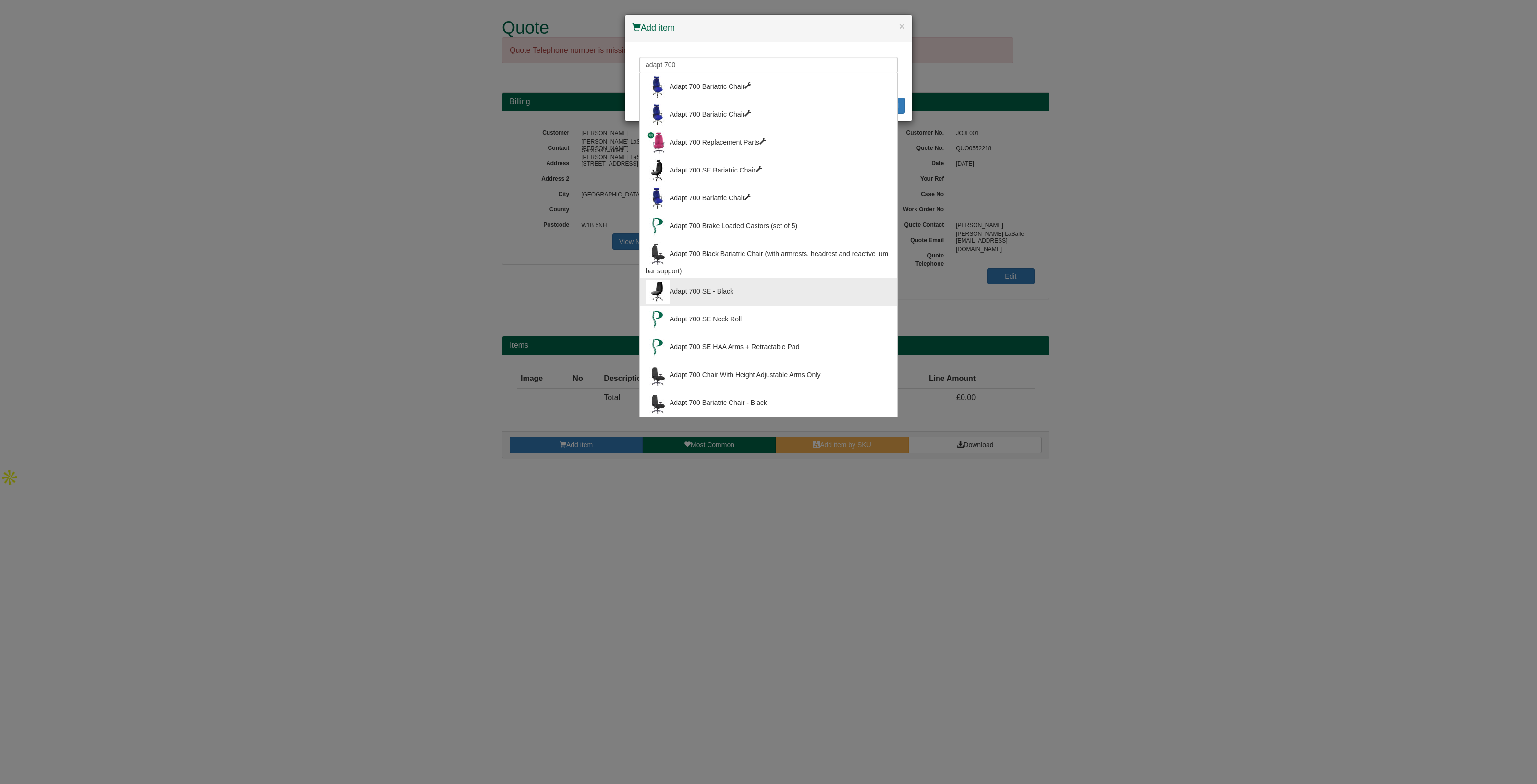
click at [732, 289] on div "Adapt 700 SE - Black" at bounding box center [768, 291] width 246 height 24
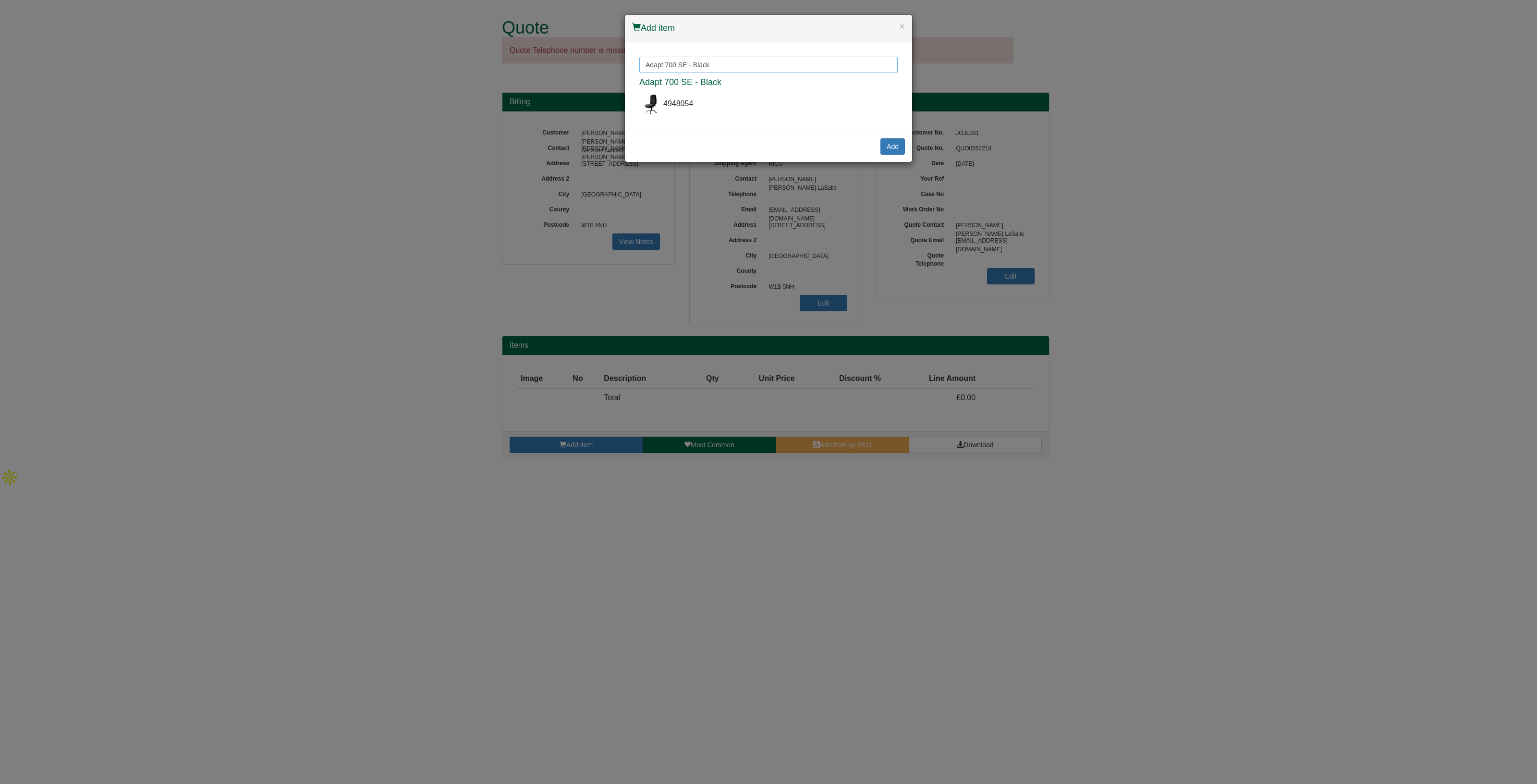
click at [766, 65] on input "Adapt 700 SE - Black" at bounding box center [768, 64] width 258 height 16
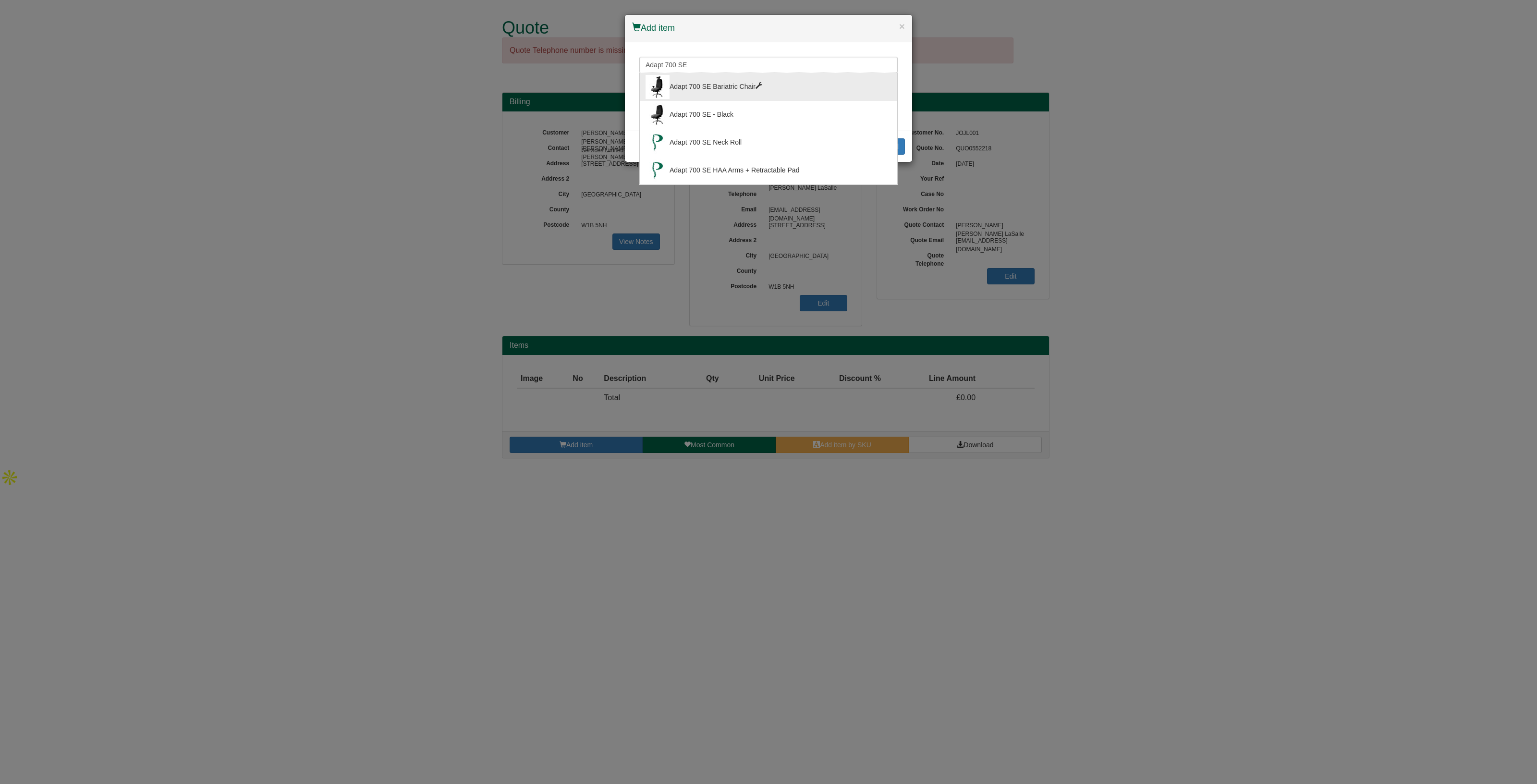
click at [733, 77] on div "Adapt 700 SE Bariatric Chair" at bounding box center [768, 86] width 246 height 24
type input "Adapt 700 SE Bariatric Chair"
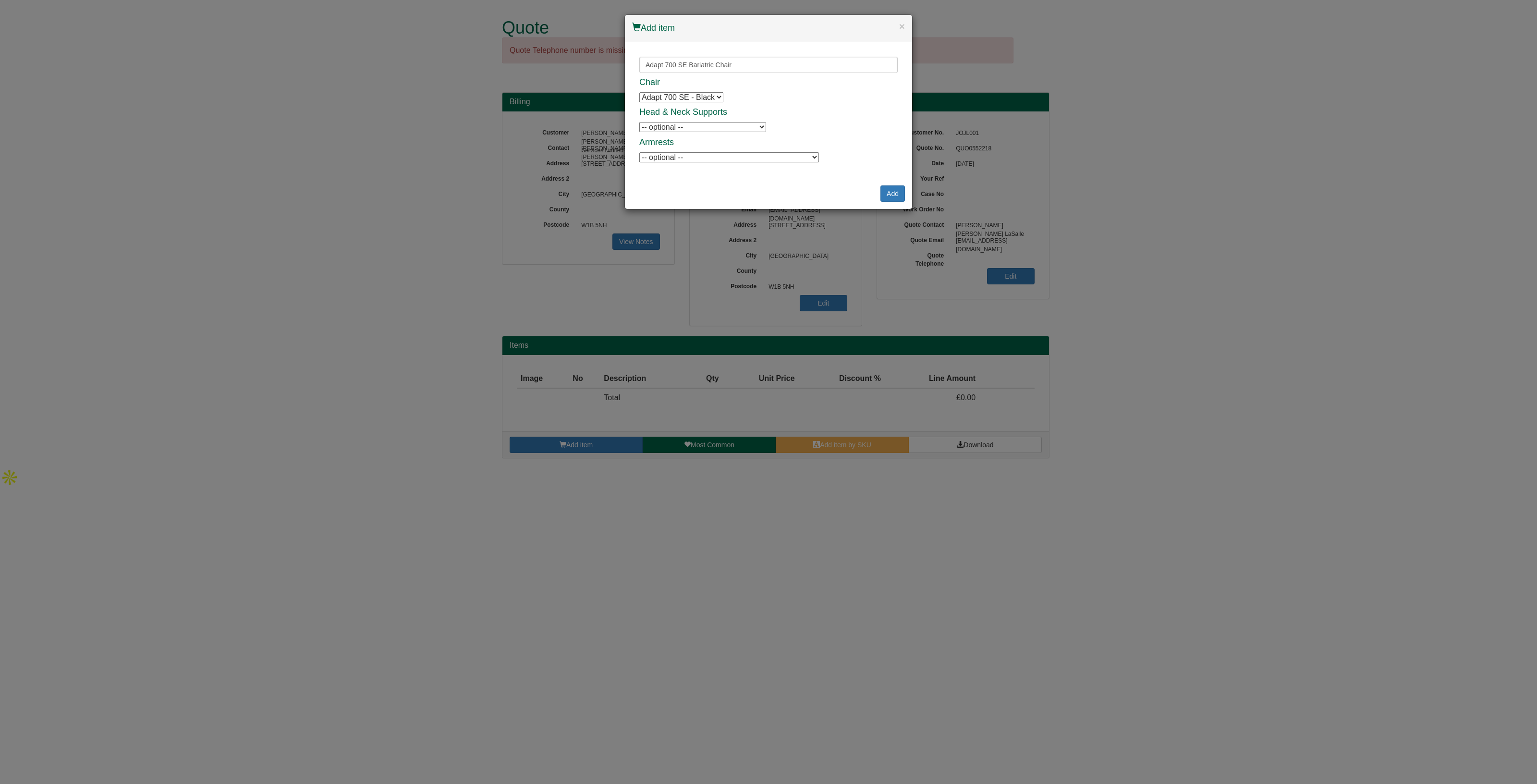
click at [732, 126] on select "-- optional -- Adapt 700 SE Headrest Adapt 700 SE Neck Roll Adapt 700 SE Neck C…" at bounding box center [702, 126] width 127 height 10
drag, startPoint x: 730, startPoint y: 128, endPoint x: 763, endPoint y: 132, distance: 33.2
click at [730, 128] on select "-- optional -- Adapt 700 SE Headrest Adapt 700 SE Neck Roll Adapt 700 SE Neck C…" at bounding box center [702, 126] width 127 height 10
click at [730, 155] on select "-- optional -- Adapt 700 SE Height Adjustable Arms - PU Pad Adapt 700 SE HAA Ar…" at bounding box center [728, 157] width 180 height 10
click at [718, 150] on div "Chair Adapt 700 SE - Black Head & Neck Supports -- optional -- Adapt 700 SE Hea…" at bounding box center [768, 121] width 258 height 86
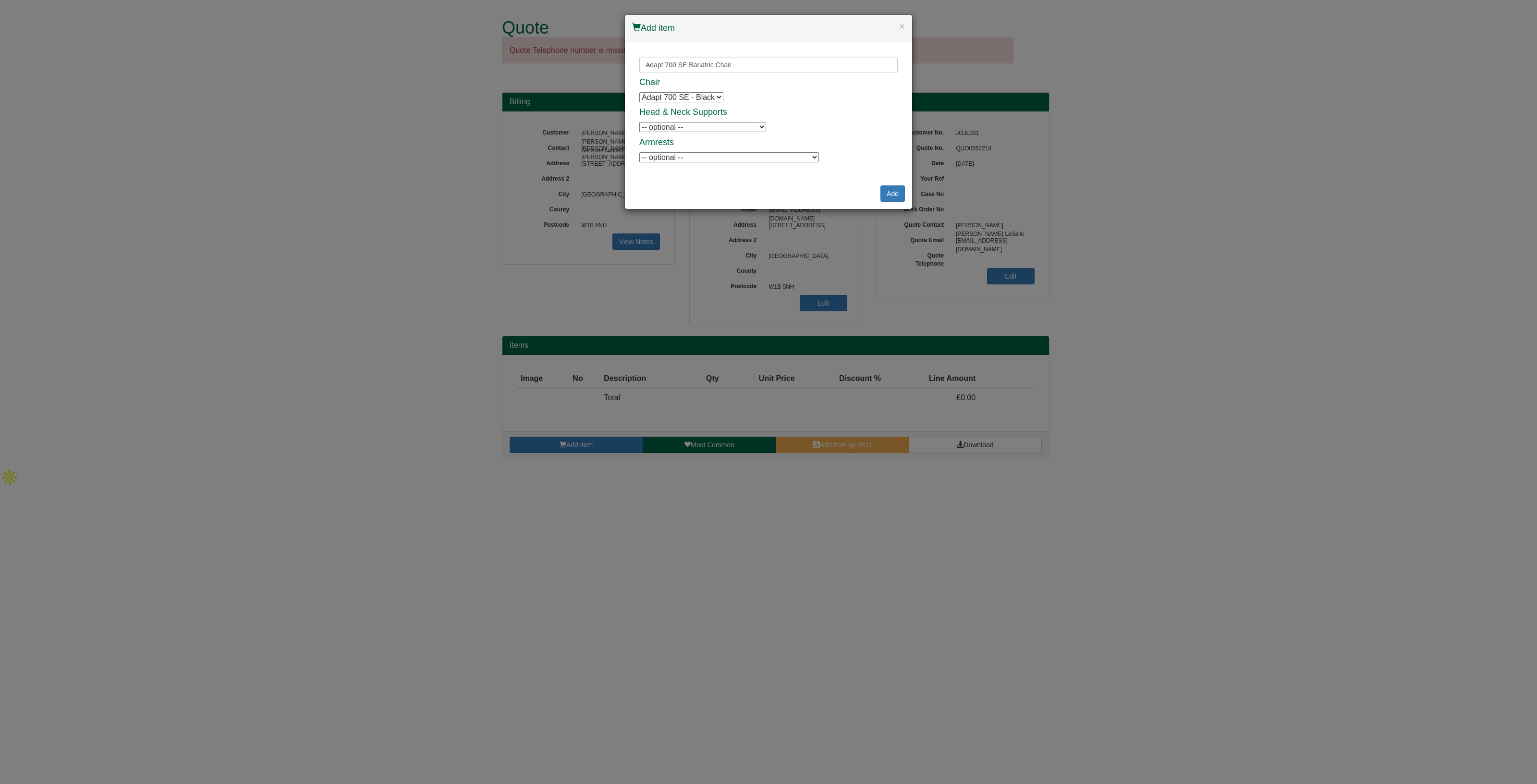
click at [712, 155] on select "-- optional -- Adapt 700 SE Height Adjustable Arms - PU Pad Adapt 700 SE HAA Ar…" at bounding box center [728, 157] width 180 height 10
select select "4948063"
click at [639, 153] on select "-- optional -- Adapt 700 SE Height Adjustable Arms - PU Pad Adapt 700 SE HAA Ar…" at bounding box center [728, 157] width 180 height 10
click at [884, 192] on button "Add" at bounding box center [892, 193] width 25 height 16
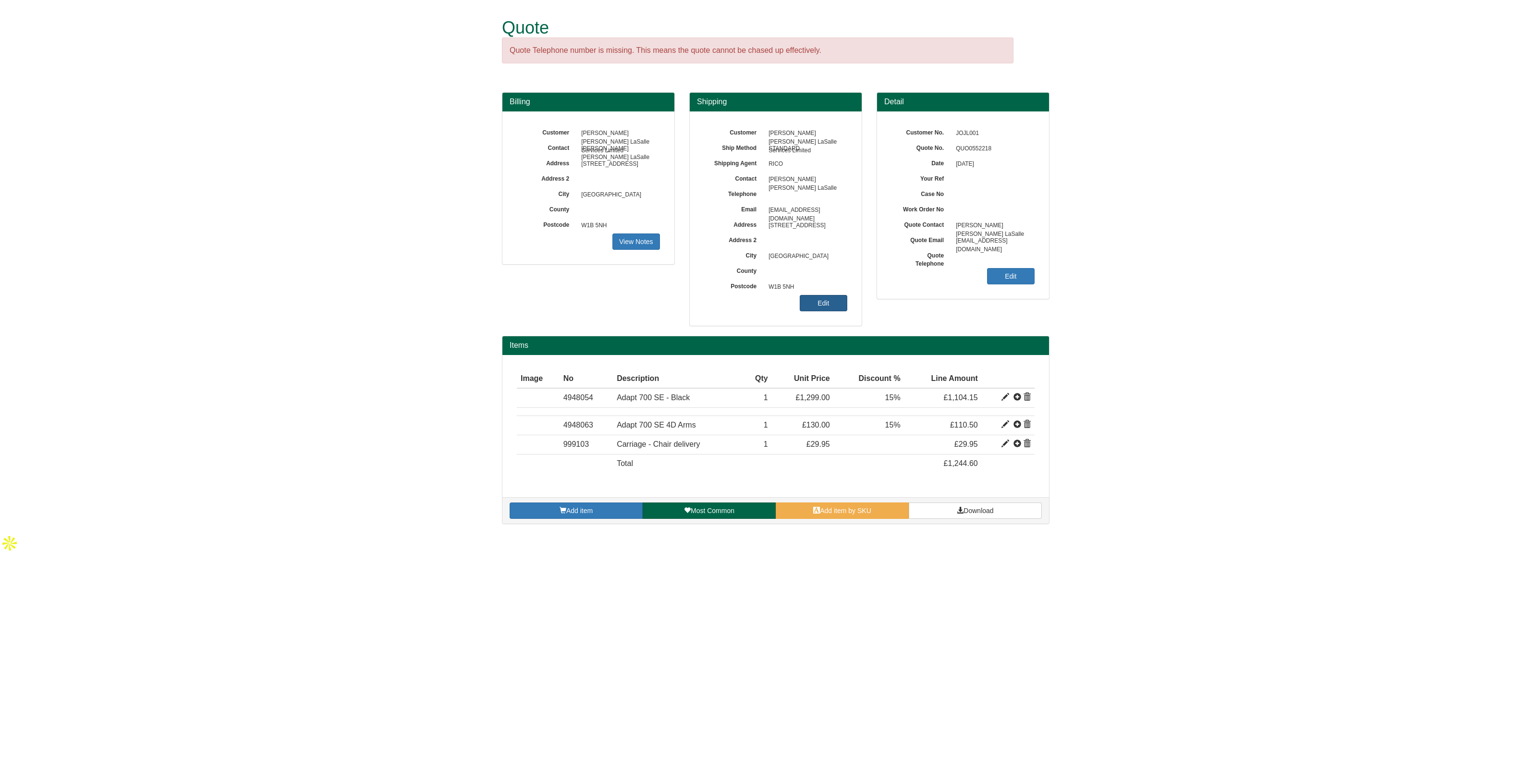
click at [831, 304] on link "Edit" at bounding box center [823, 302] width 47 height 16
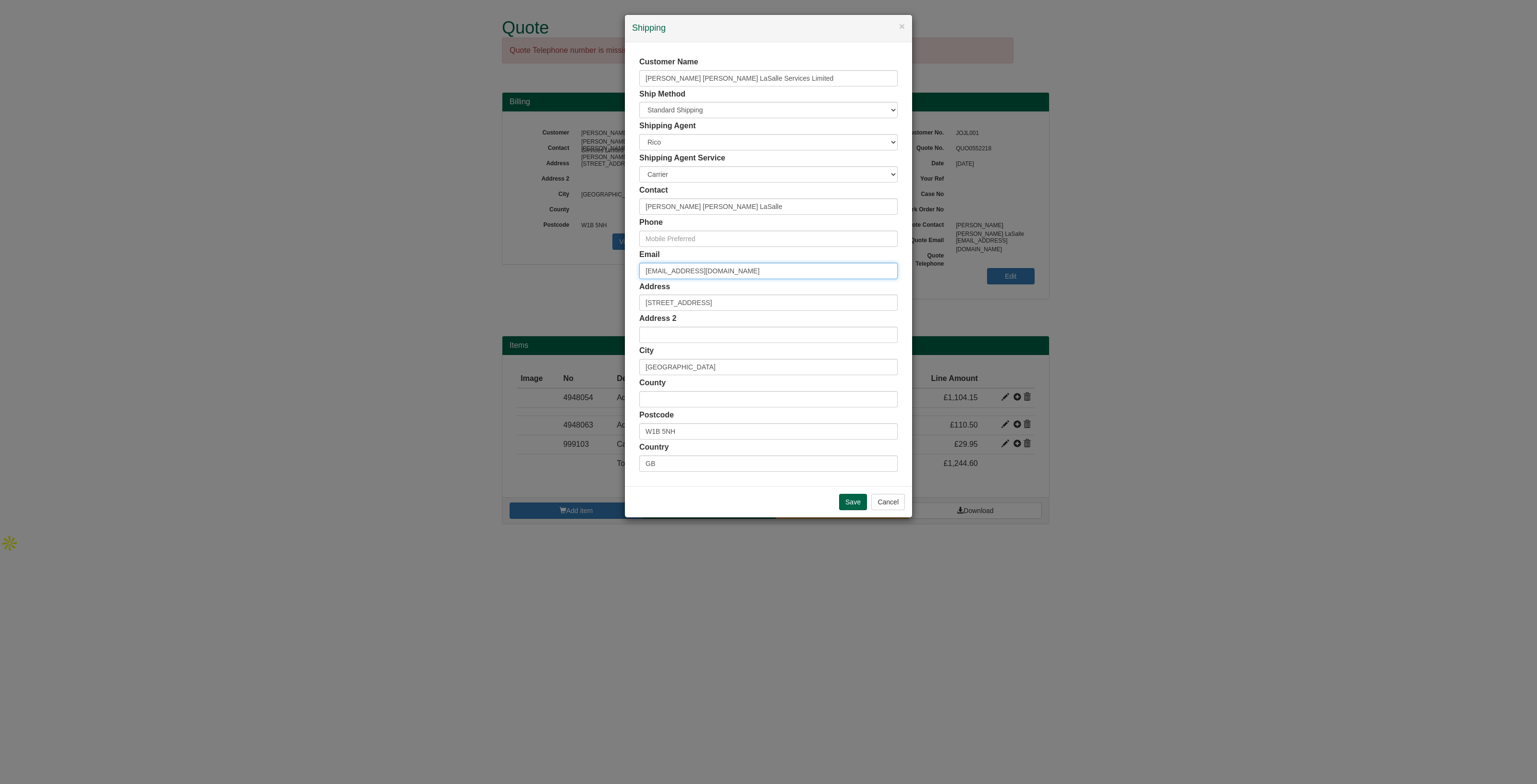
drag, startPoint x: 728, startPoint y: 266, endPoint x: 579, endPoint y: 274, distance: 149.2
click at [579, 274] on div "× Shipping Customer Name Jones Lang LaSalle Services Limited Ship Method Free o…" at bounding box center [768, 392] width 1537 height 784
paste input "adrian.morris@capitalone"
type input "adrian.morris@capitalone.com"
drag, startPoint x: 727, startPoint y: 204, endPoint x: 605, endPoint y: 221, distance: 123.2
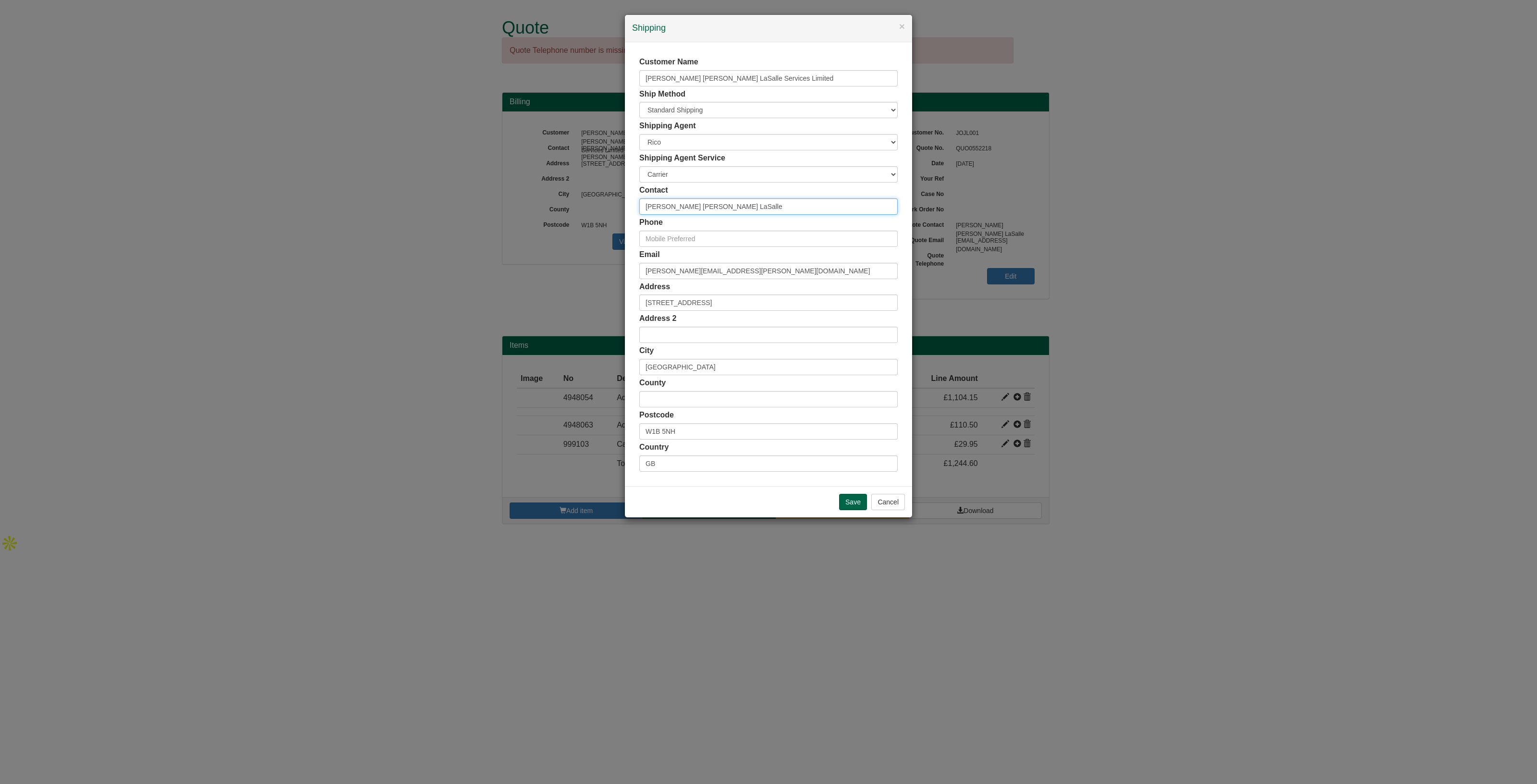
click at [605, 221] on div "× Shipping Customer Name Jones Lang LaSalle Services Limited Ship Method Free o…" at bounding box center [768, 392] width 1537 height 784
paste input "Adrian Morris"
type input "Adrian Morris"
click at [850, 498] on input "Save" at bounding box center [853, 501] width 28 height 16
drag, startPoint x: 697, startPoint y: 208, endPoint x: 608, endPoint y: 205, distance: 89.1
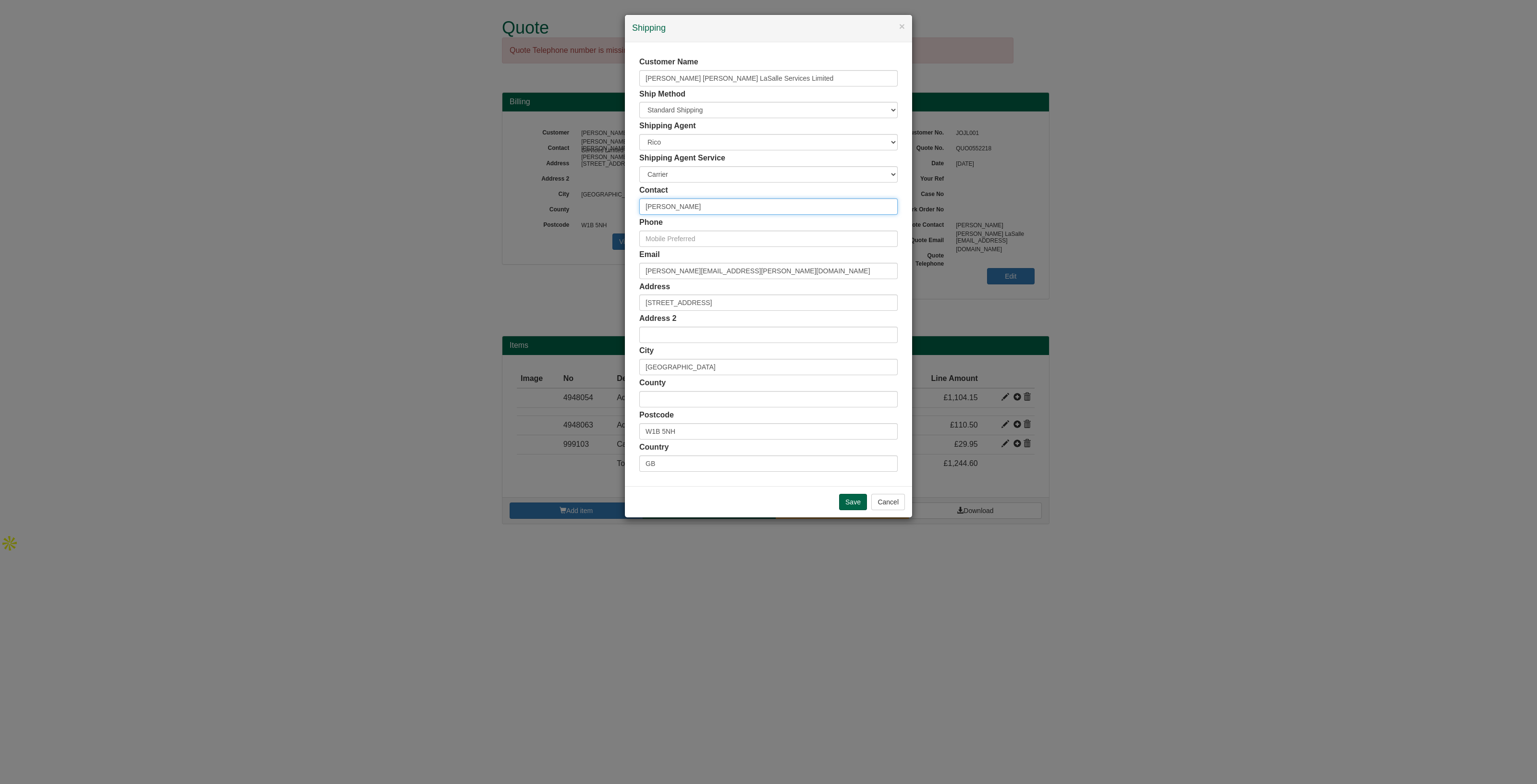
click at [608, 205] on div "× Shipping Customer Name Jones Lang LaSalle Services Limited Ship Method Free o…" at bounding box center [768, 392] width 1537 height 784
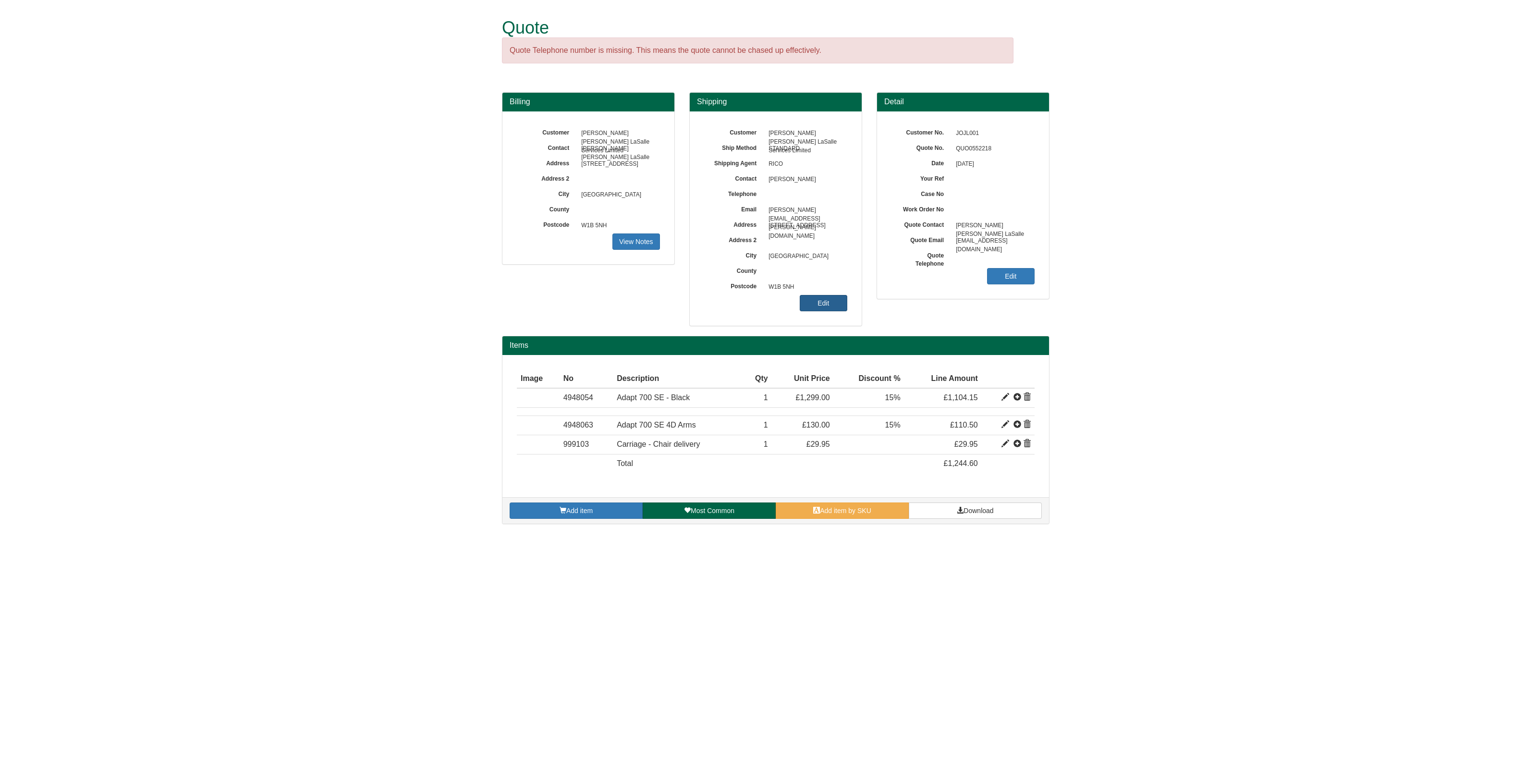
click at [821, 308] on link "Edit" at bounding box center [823, 302] width 47 height 16
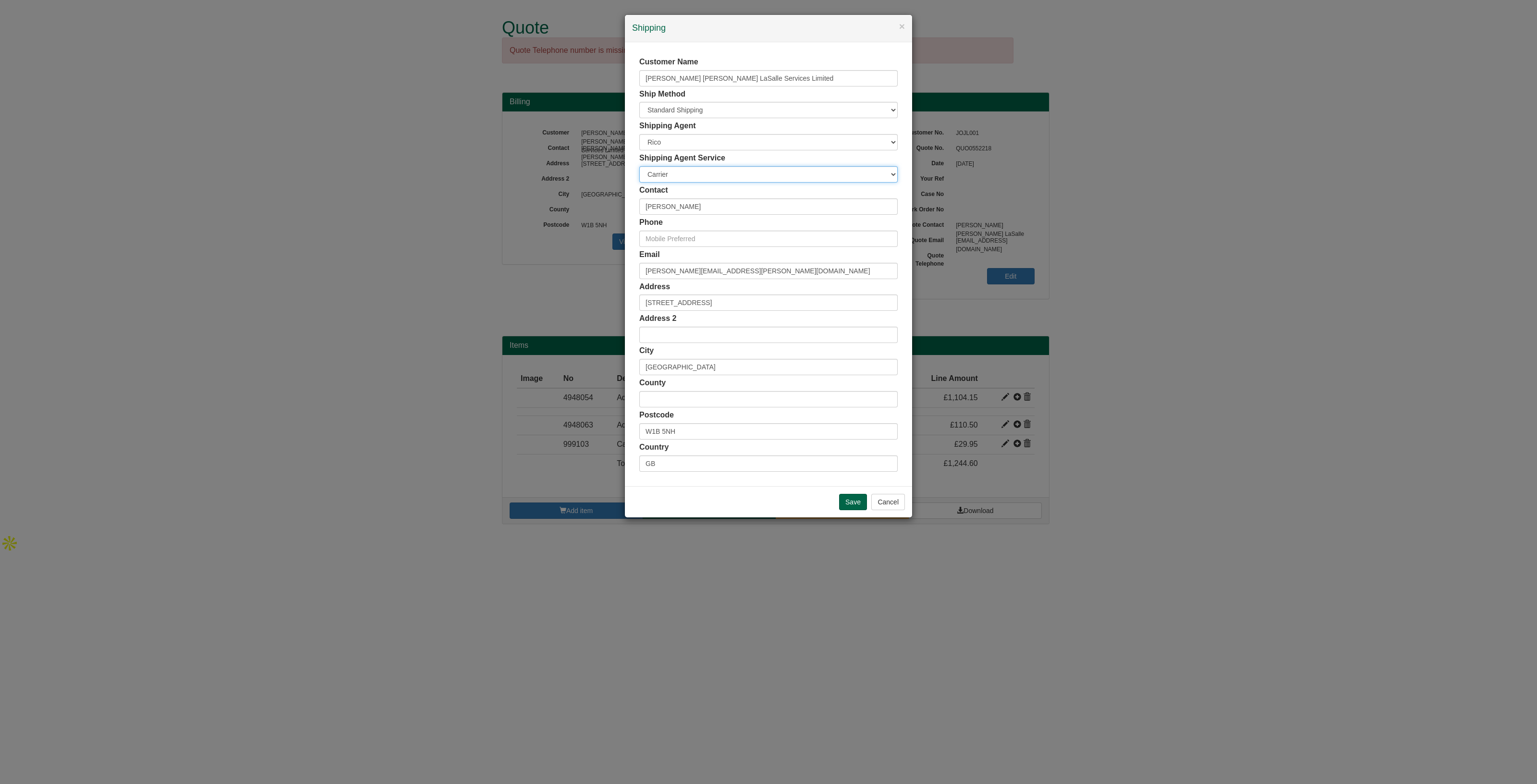
click at [696, 179] on select "Carrier White Glove" at bounding box center [768, 173] width 258 height 16
select select "TS-DELASS"
click at [639, 166] on select "Carrier White Glove" at bounding box center [768, 173] width 258 height 16
click at [850, 498] on input "Save" at bounding box center [853, 501] width 28 height 16
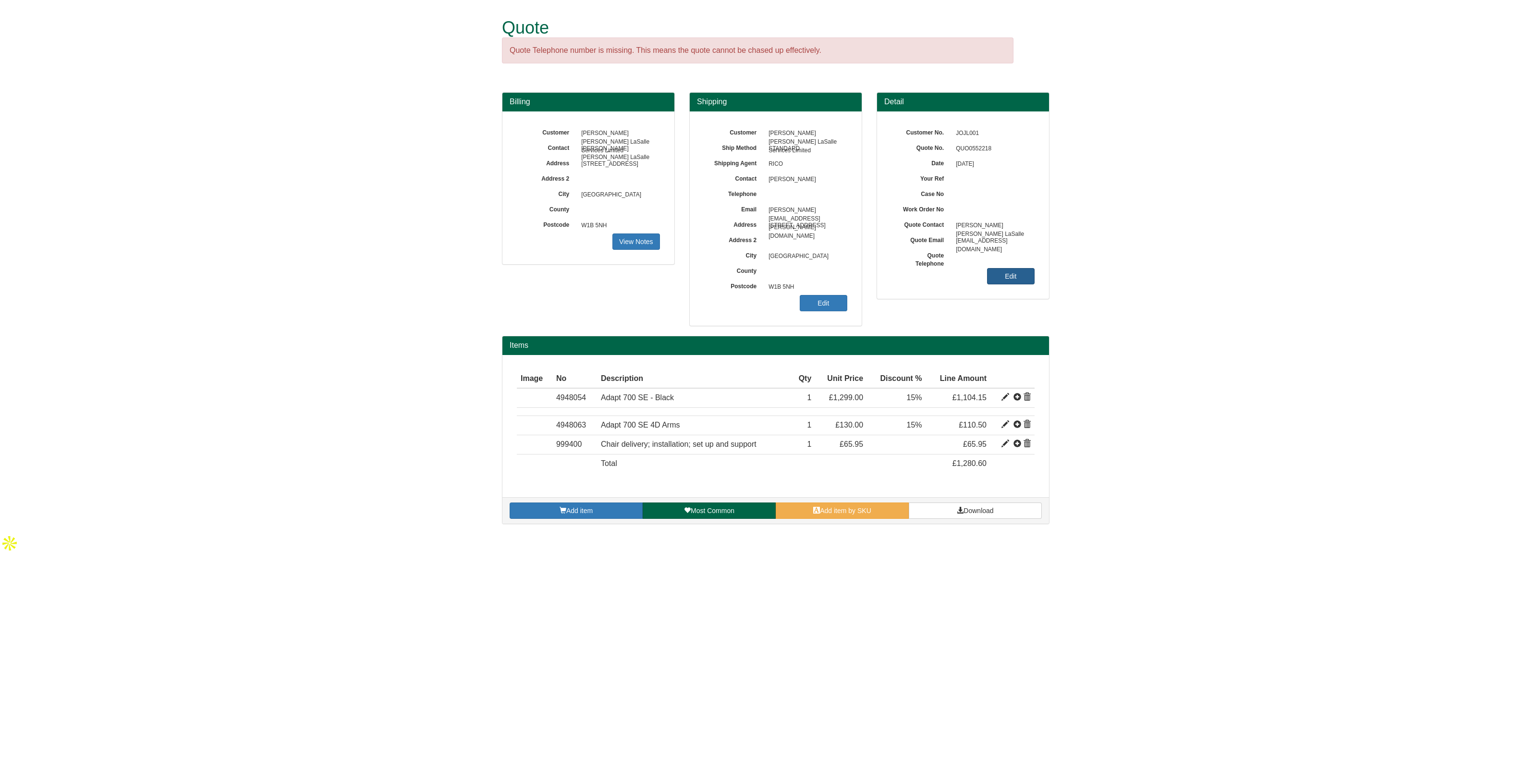
click at [1011, 274] on link "Edit" at bounding box center [1010, 275] width 47 height 16
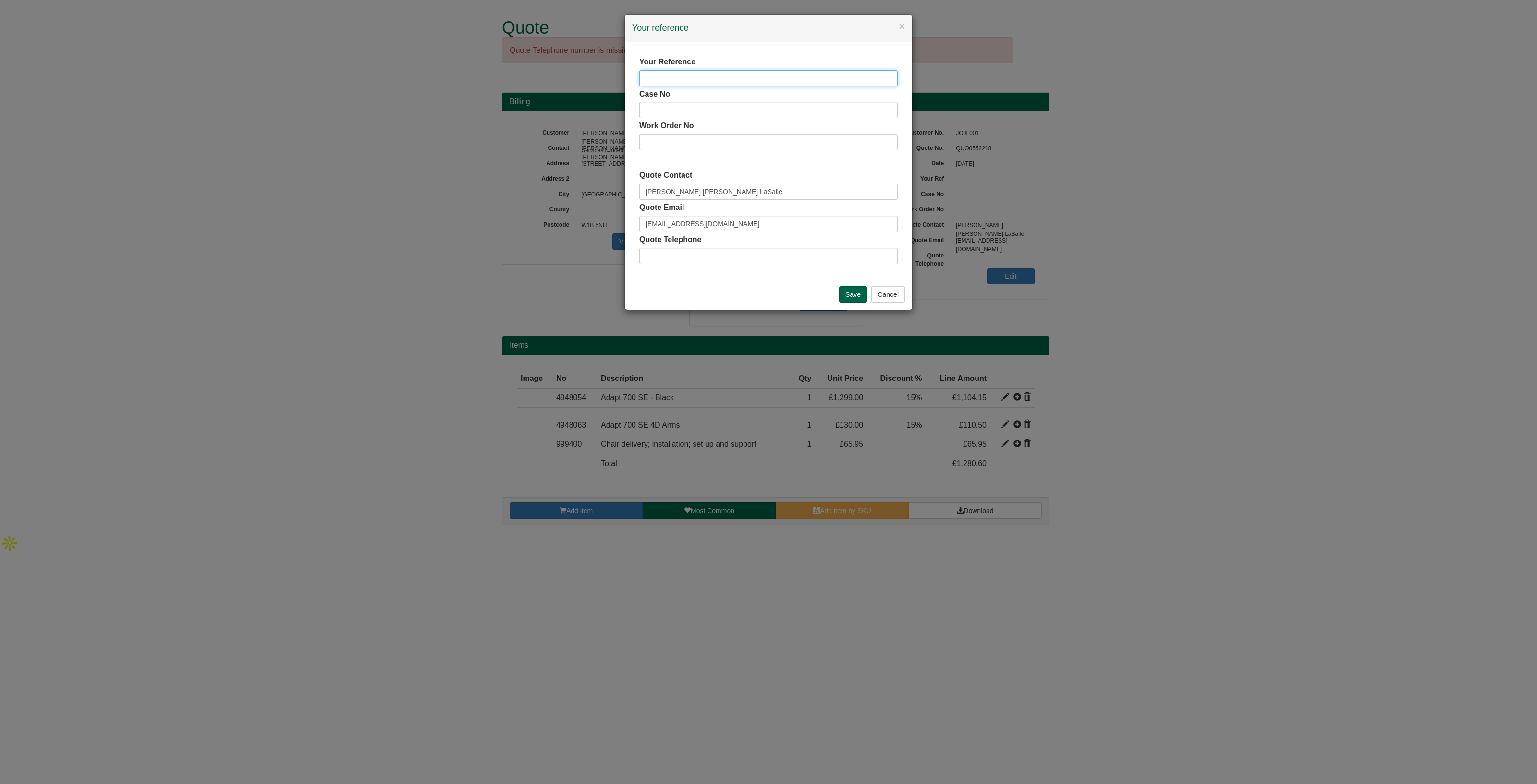
click at [709, 79] on input "text" at bounding box center [768, 77] width 258 height 16
paste input "Adrian Morris"
type input "Adrian Morris"
click at [849, 291] on input "Save" at bounding box center [853, 294] width 28 height 16
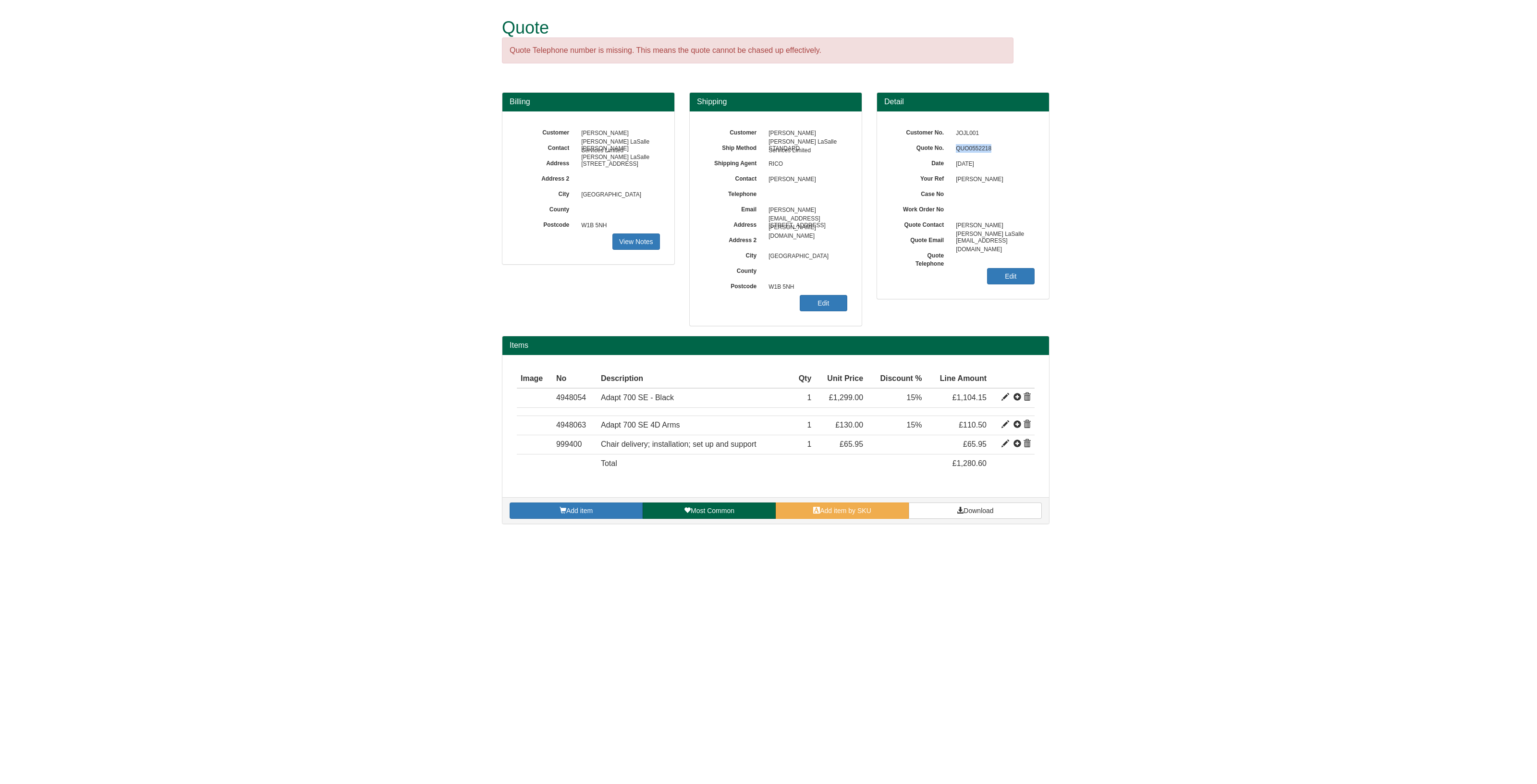
drag, startPoint x: 996, startPoint y: 145, endPoint x: 954, endPoint y: 149, distance: 42.2
click at [954, 149] on span "QUO0552218" at bounding box center [992, 149] width 84 height 15
copy span "QUO0552218"
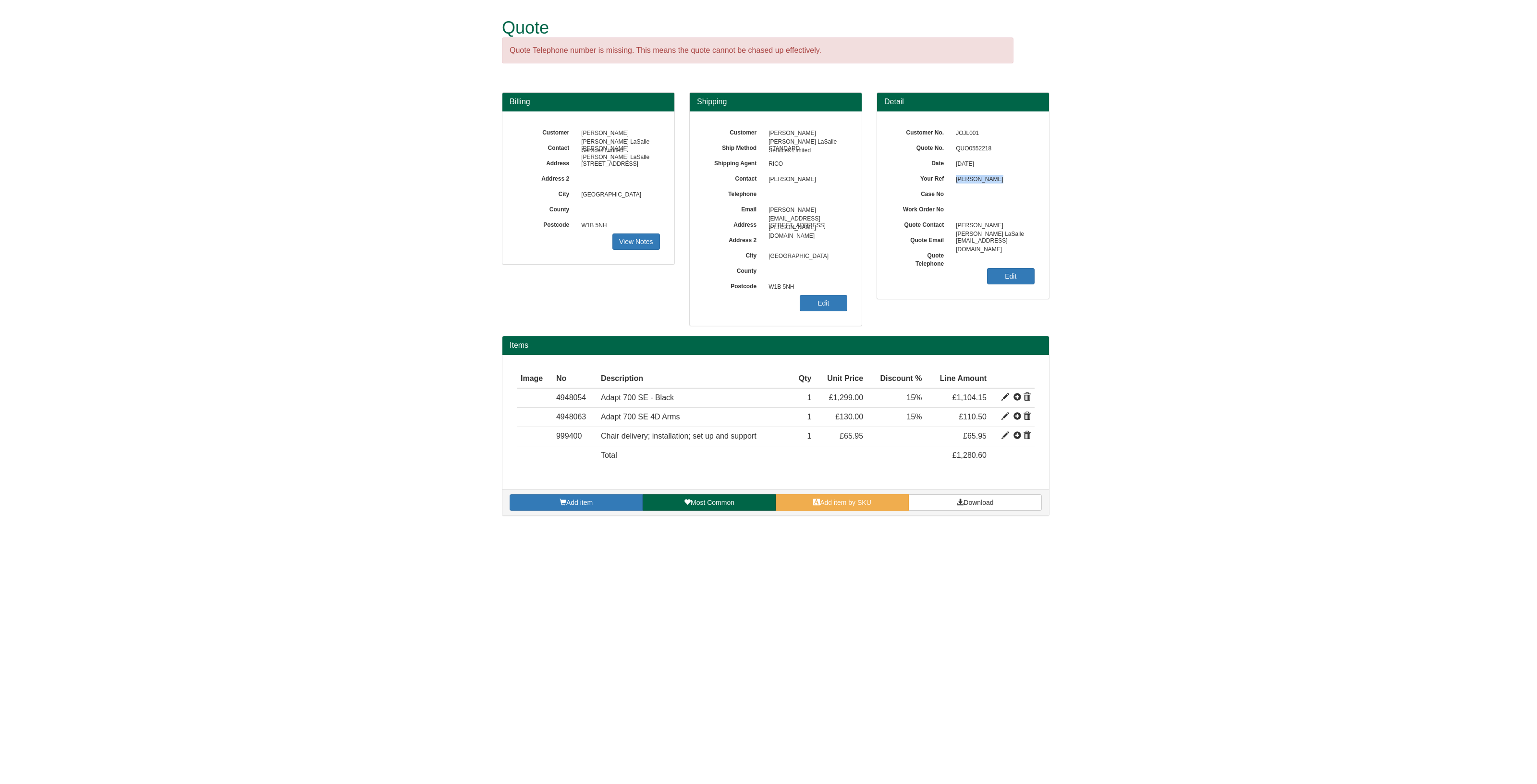
drag, startPoint x: 1001, startPoint y: 184, endPoint x: 956, endPoint y: 181, distance: 45.1
click at [956, 181] on span "[PERSON_NAME]" at bounding box center [992, 179] width 84 height 15
click at [965, 491] on div "Add item Most Common Add item by SKU Download" at bounding box center [776, 502] width 547 height 26
click at [963, 496] on link "Download" at bounding box center [974, 501] width 133 height 16
